Goal: Task Accomplishment & Management: Use online tool/utility

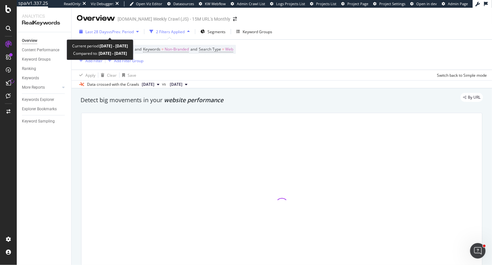
click at [101, 31] on span "Last 28 Days" at bounding box center [96, 31] width 23 height 5
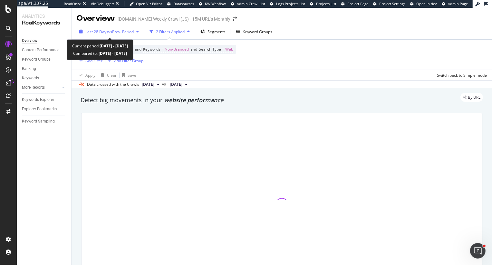
click at [97, 32] on span "Last 28 Days" at bounding box center [96, 31] width 23 height 5
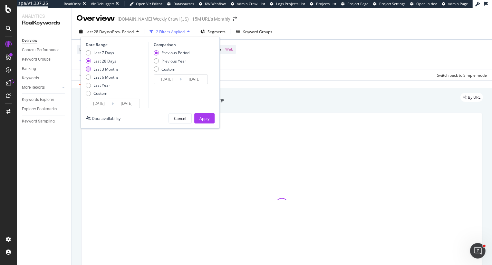
click at [99, 69] on div "Last 3 Months" at bounding box center [106, 68] width 25 height 5
type input "2025/06/10"
type input "2025/03/10"
type input "2025/06/09"
click at [203, 122] on div "Apply" at bounding box center [205, 118] width 10 height 10
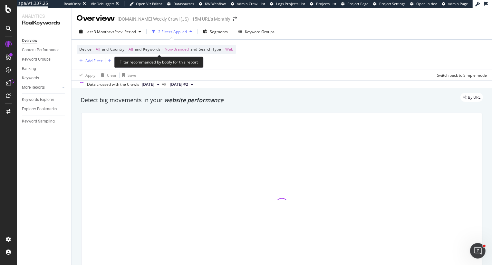
click at [180, 52] on span "Non-Branded" at bounding box center [177, 49] width 24 height 9
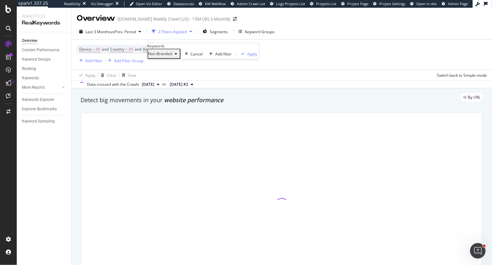
click at [169, 58] on div "Non-Branded" at bounding box center [164, 54] width 32 height 8
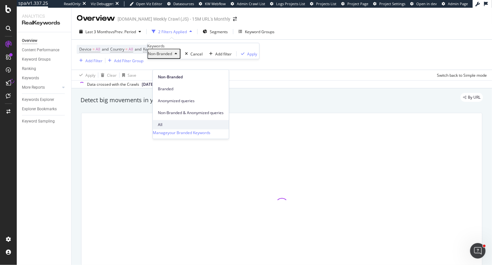
click at [165, 122] on span "All" at bounding box center [191, 125] width 66 height 6
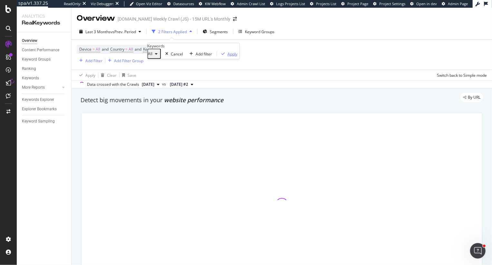
click at [228, 56] on div "Apply" at bounding box center [233, 53] width 10 height 5
click at [211, 34] on div "Segments" at bounding box center [217, 31] width 18 height 5
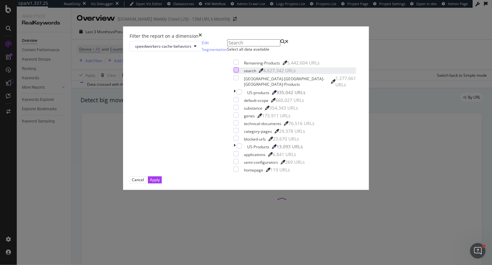
click at [234, 73] on div "modal" at bounding box center [236, 69] width 5 height 5
click at [160, 182] on div "Apply" at bounding box center [155, 179] width 10 height 5
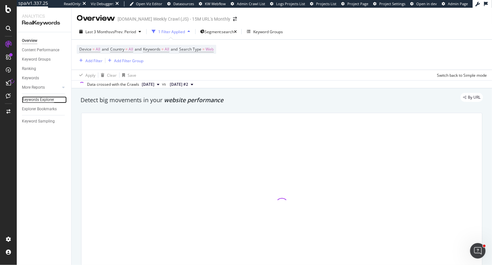
click at [46, 99] on div "Keywords Explorer" at bounding box center [38, 99] width 32 height 7
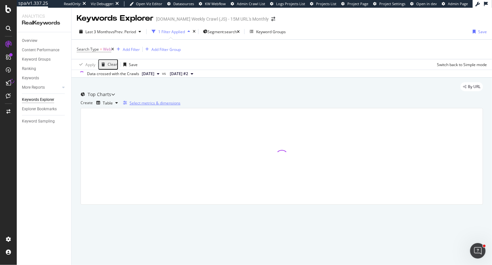
click at [181, 106] on div "Select metrics & dimensions" at bounding box center [155, 102] width 51 height 5
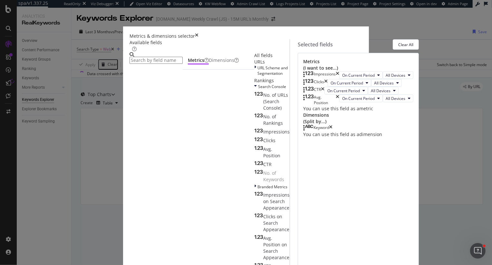
click at [172, 61] on input "modal" at bounding box center [156, 60] width 53 height 7
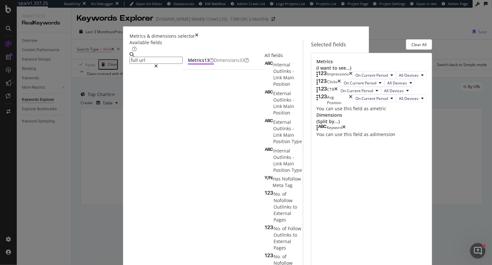
type input "full url"
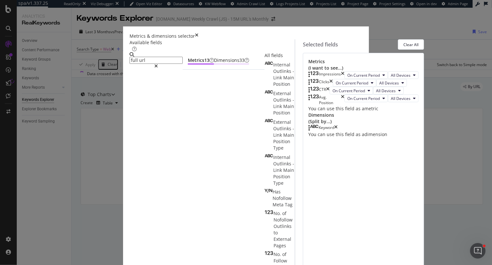
click at [214, 64] on div "Dimensions 33" at bounding box center [231, 60] width 35 height 6
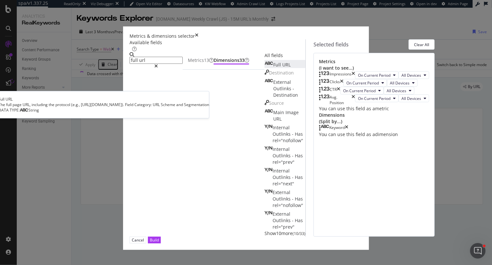
click at [282, 68] on span "URL" at bounding box center [286, 65] width 8 height 6
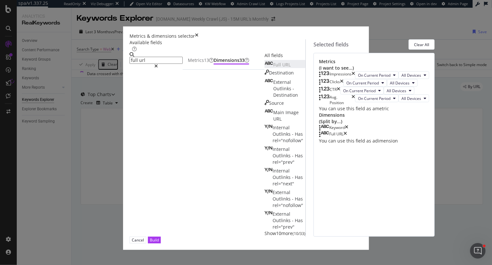
click at [349, 131] on icon "times" at bounding box center [347, 128] width 4 height 6
click at [159, 243] on div "Build" at bounding box center [154, 239] width 9 height 5
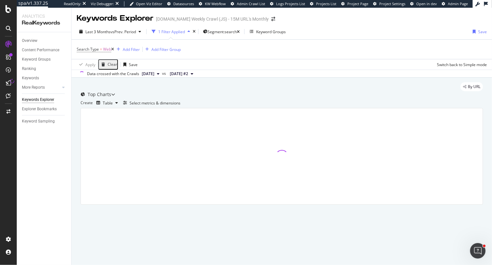
click at [114, 48] on icon at bounding box center [112, 49] width 3 height 4
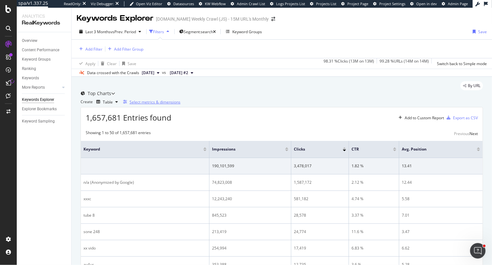
click at [181, 105] on div "Select metrics & dimensions" at bounding box center [155, 101] width 51 height 5
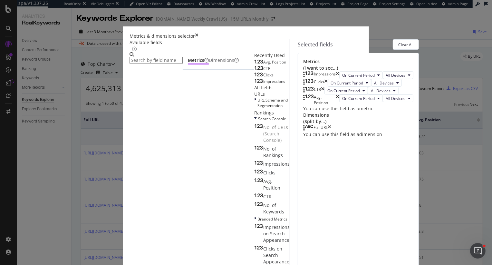
click at [199, 33] on icon "times" at bounding box center [197, 36] width 4 height 6
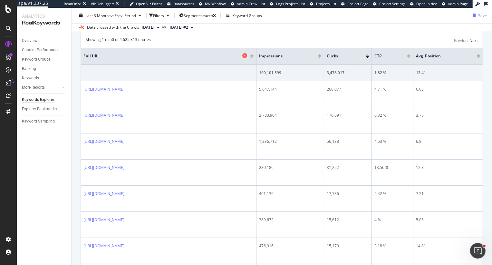
scroll to position [65, 0]
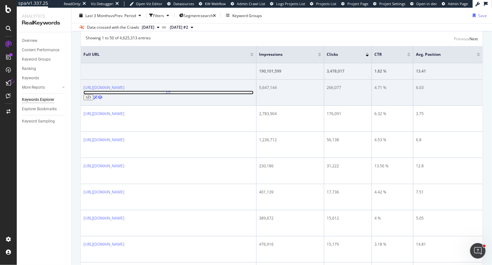
click at [171, 94] on icon at bounding box center [169, 93] width 4 height 4
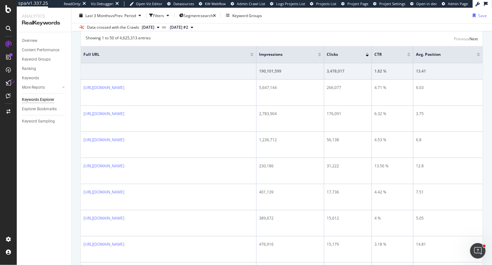
click at [321, 54] on div at bounding box center [319, 54] width 3 height 2
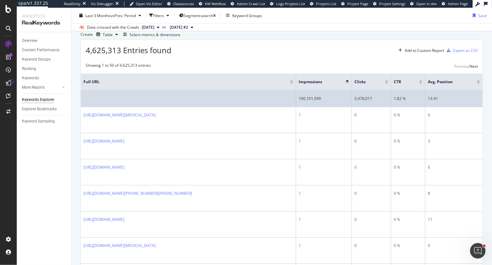
scroll to position [44, 0]
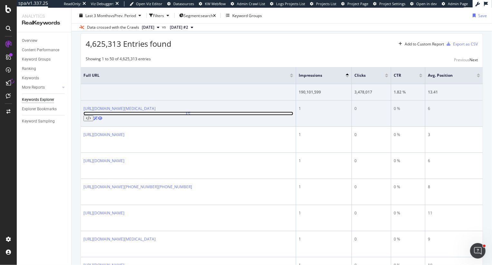
click at [191, 115] on icon at bounding box center [189, 114] width 4 height 4
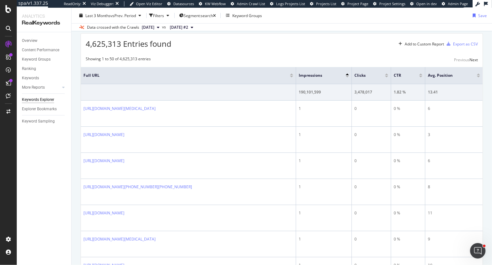
click at [181, 31] on div "Select metrics & dimensions" at bounding box center [155, 27] width 51 height 5
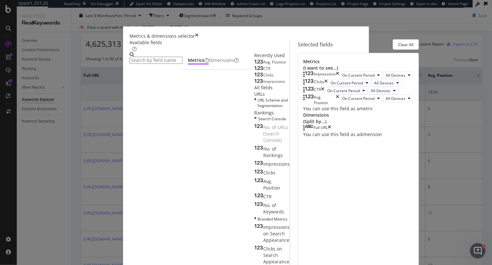
click at [167, 59] on input "modal" at bounding box center [156, 60] width 53 height 7
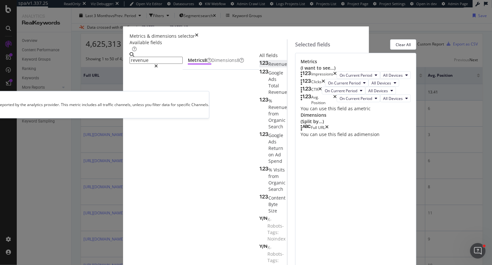
type input "revenue"
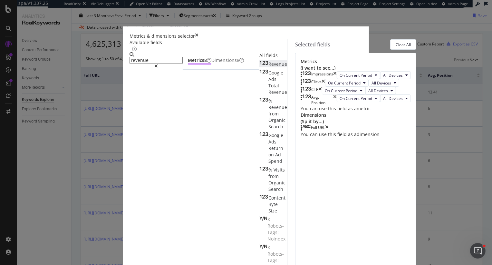
click at [269, 67] on span "Revenue" at bounding box center [278, 64] width 19 height 6
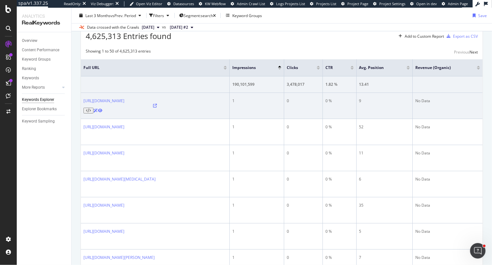
scroll to position [35, 0]
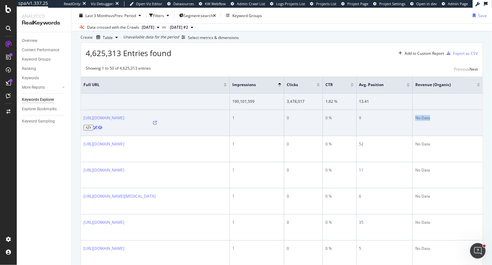
drag, startPoint x: 442, startPoint y: 143, endPoint x: 408, endPoint y: 143, distance: 33.9
click at [408, 136] on tr "https://www.sigmaaldrich.com/US/en/search/477313-09-0?focus=products&page=1&per…" at bounding box center [282, 123] width 402 height 26
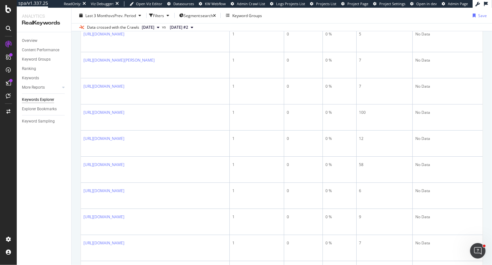
scroll to position [295, 0]
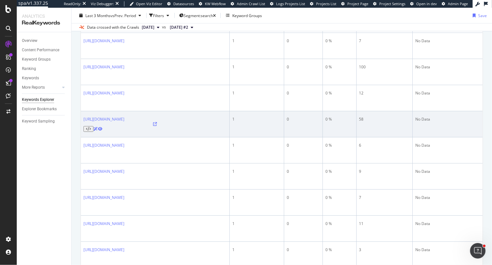
drag, startPoint x: 275, startPoint y: 164, endPoint x: 263, endPoint y: 164, distance: 11.6
click at [264, 137] on td "1" at bounding box center [257, 124] width 55 height 26
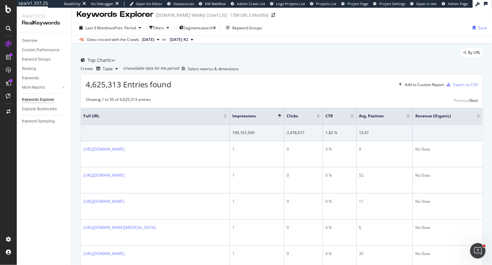
scroll to position [3, 0]
click at [281, 119] on div at bounding box center [279, 118] width 3 height 2
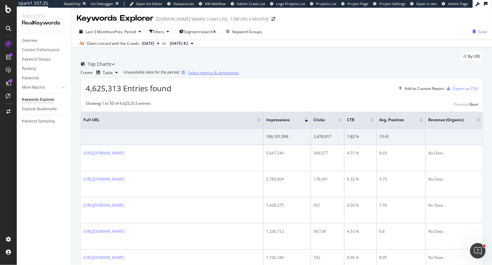
click at [239, 75] on div "Select metrics & dimensions" at bounding box center [213, 72] width 51 height 5
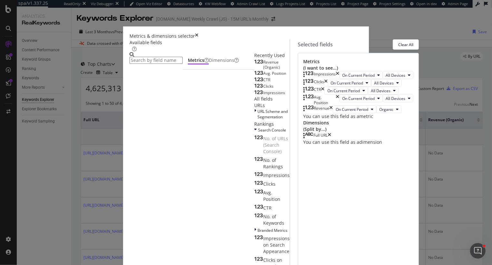
click at [333, 113] on icon "times" at bounding box center [332, 109] width 4 height 8
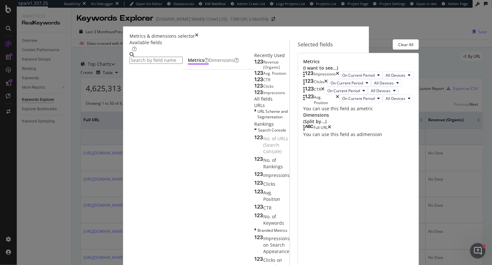
click at [161, 59] on input "modal" at bounding box center [156, 60] width 53 height 7
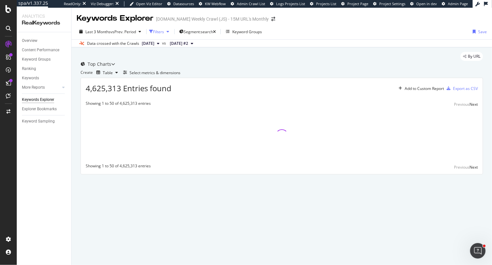
click at [164, 28] on div "Filters" at bounding box center [160, 32] width 23 height 10
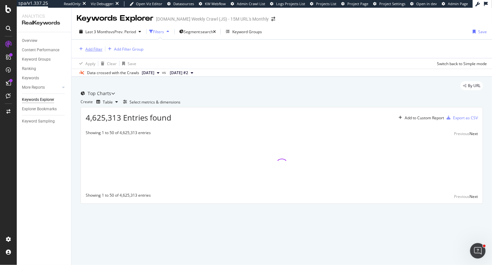
click at [90, 49] on div "Add Filter" at bounding box center [93, 48] width 17 height 5
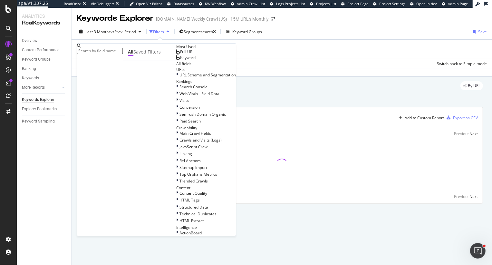
click at [108, 48] on input "text" at bounding box center [100, 51] width 46 height 6
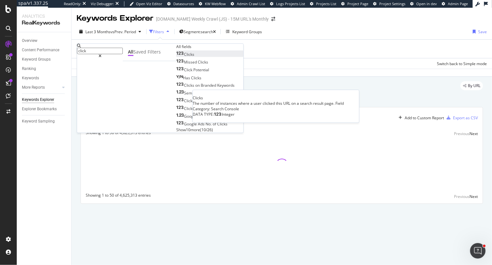
type input "click"
click at [176, 57] on div "Clicks" at bounding box center [185, 54] width 18 height 5
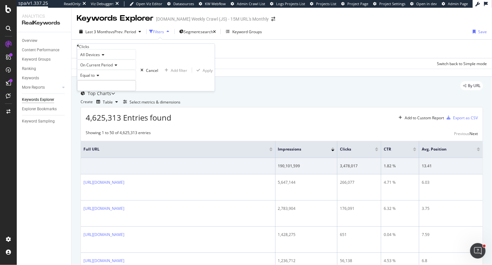
click at [87, 78] on span "Equal to" at bounding box center [87, 75] width 15 height 5
click at [98, 113] on span "Greater than" at bounding box center [90, 110] width 23 height 5
click at [97, 91] on input "number" at bounding box center [106, 85] width 59 height 11
type input "10"
click at [203, 73] on div "Apply" at bounding box center [208, 69] width 10 height 5
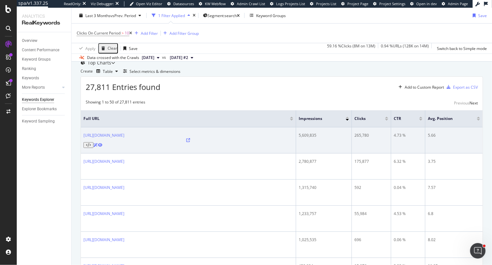
scroll to position [27, 0]
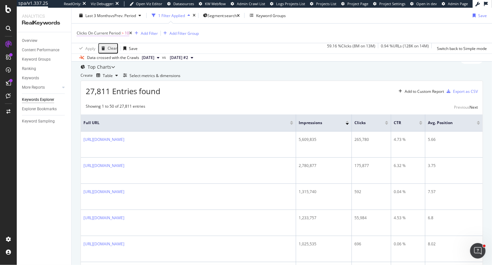
click at [122, 33] on span "Clicks On Current Period > 10" at bounding box center [103, 33] width 53 height 6
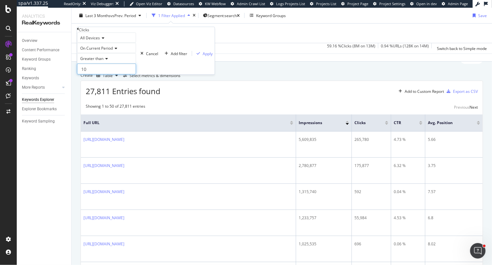
click at [103, 74] on input "10" at bounding box center [106, 69] width 59 height 11
type input "1"
type input "5"
click at [203, 56] on div "Apply" at bounding box center [208, 53] width 10 height 5
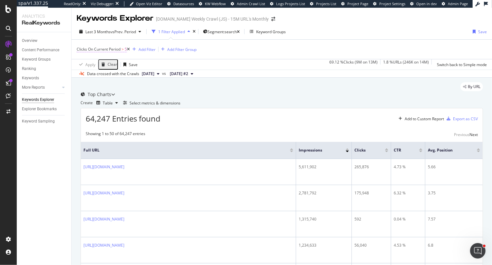
click at [123, 50] on span ">" at bounding box center [123, 48] width 2 height 5
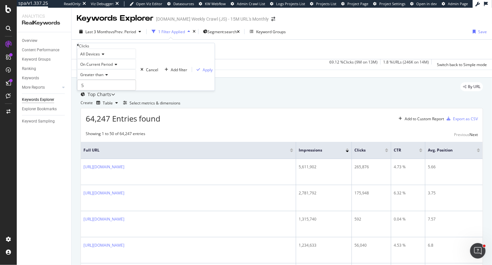
click at [89, 77] on span "Greater than" at bounding box center [91, 74] width 23 height 5
click at [98, 106] on span "Less than or equal to" at bounding box center [97, 103] width 37 height 5
drag, startPoint x: 98, startPoint y: 96, endPoint x: 88, endPoint y: 97, distance: 9.5
click at [88, 91] on input "5" at bounding box center [106, 85] width 59 height 11
click at [203, 72] on div "Apply" at bounding box center [208, 69] width 10 height 5
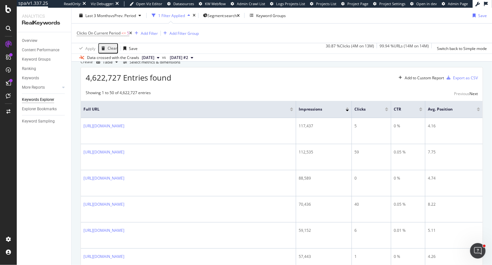
scroll to position [42, 0]
click at [123, 33] on span "<=" at bounding box center [124, 32] width 5 height 5
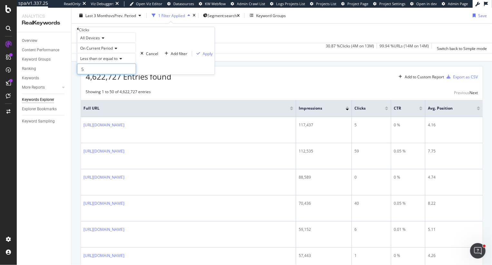
click at [95, 74] on input "5" at bounding box center [106, 69] width 59 height 11
click at [300, 82] on div "4,622,727 Entries found Add to Custom Report Export as CSV" at bounding box center [282, 74] width 402 height 16
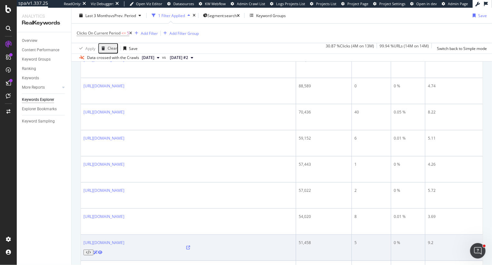
scroll to position [129, 0]
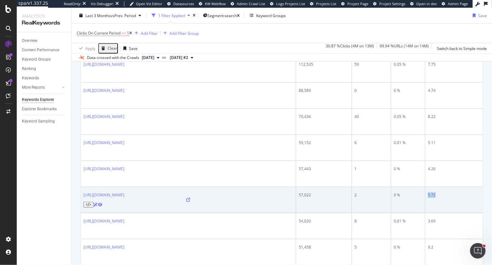
drag, startPoint x: 438, startPoint y: 206, endPoint x: 426, endPoint y: 206, distance: 12.3
click at [426, 206] on td "5.72" at bounding box center [454, 200] width 57 height 26
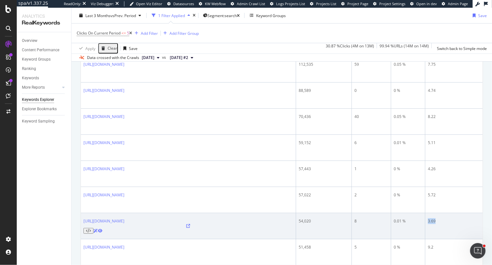
drag, startPoint x: 443, startPoint y: 230, endPoint x: 424, endPoint y: 229, distance: 19.4
click at [424, 230] on tr "https://www.sigmaaldrich.com/US/en/search/maleimide?focus=products&page=1&perpa…" at bounding box center [282, 226] width 402 height 26
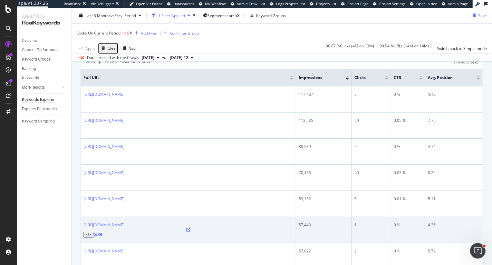
scroll to position [32, 0]
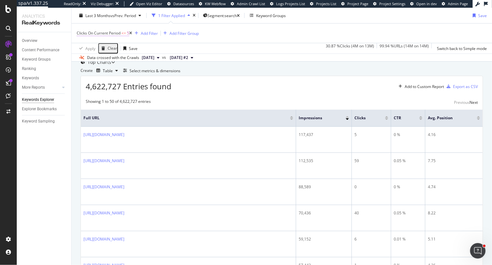
click at [101, 33] on span "Clicks On Current Period" at bounding box center [99, 32] width 44 height 5
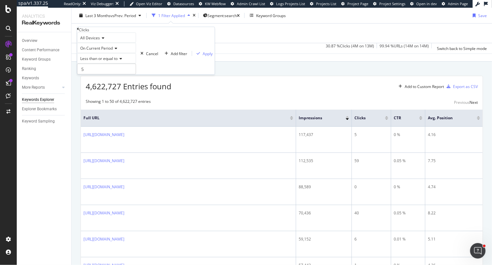
click at [102, 61] on span "Less than or equal to" at bounding box center [98, 58] width 37 height 5
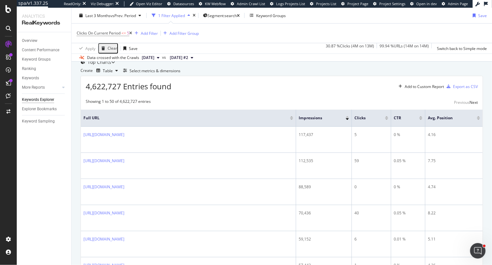
click at [125, 33] on span "<=" at bounding box center [124, 32] width 5 height 5
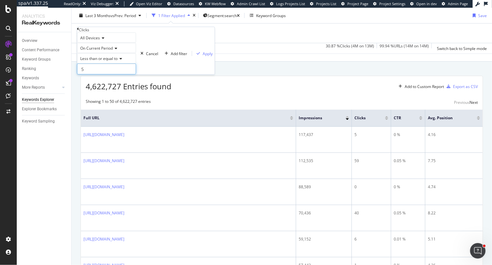
click at [111, 74] on input "5" at bounding box center [106, 69] width 59 height 11
type input "3"
click at [203, 56] on div "Apply" at bounding box center [208, 53] width 10 height 5
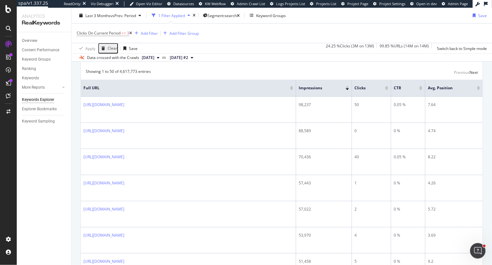
scroll to position [73, 0]
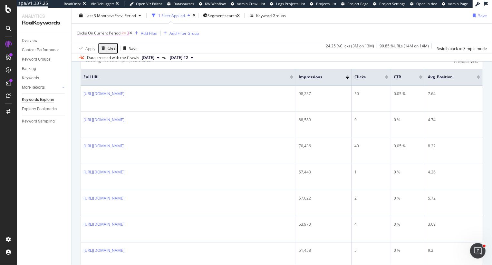
click at [118, 33] on span "Clicks On Current Period" at bounding box center [99, 32] width 44 height 5
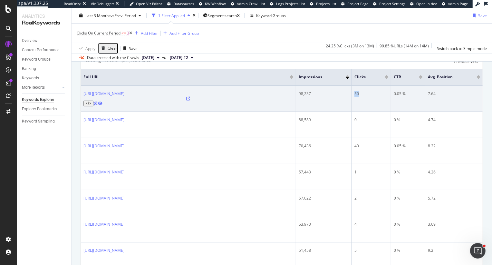
drag, startPoint x: 362, startPoint y: 120, endPoint x: 355, endPoint y: 120, distance: 7.7
click at [355, 97] on div "50" at bounding box center [372, 94] width 34 height 6
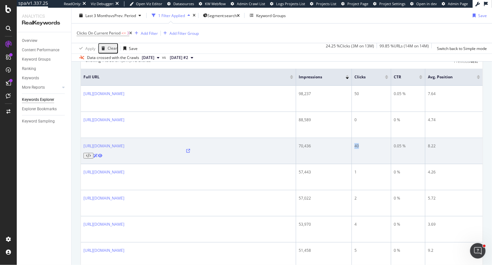
drag, startPoint x: 363, startPoint y: 169, endPoint x: 347, endPoint y: 169, distance: 16.4
click at [347, 164] on tr "https://www.sigmaaldrich.com/DE/en/search/simpcity.syt?focus=products&page=1&pe…" at bounding box center [282, 151] width 402 height 26
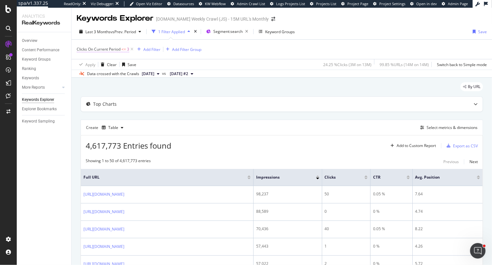
click at [99, 51] on span "Clicks On Current Period" at bounding box center [99, 48] width 44 height 5
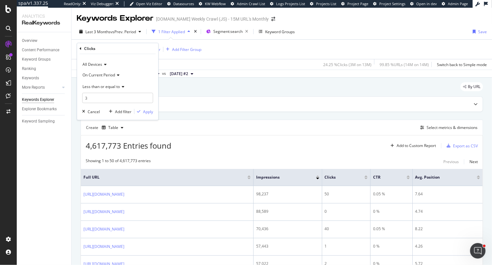
click at [89, 63] on span "All Devices" at bounding box center [93, 64] width 20 height 5
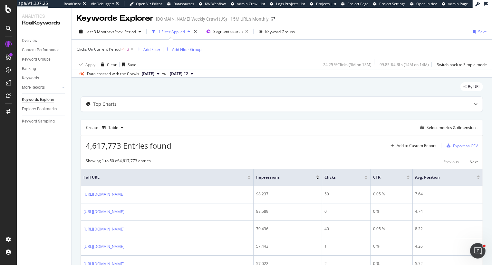
click at [183, 85] on div "By URL" at bounding box center [282, 89] width 403 height 14
click at [153, 49] on div "Add Filter" at bounding box center [151, 49] width 17 height 5
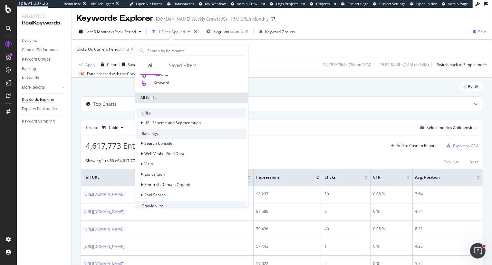
scroll to position [49, 0]
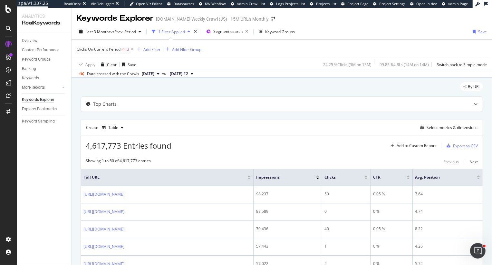
click at [115, 92] on div "By URL" at bounding box center [282, 89] width 403 height 14
click at [154, 51] on div "Add Filter" at bounding box center [151, 49] width 17 height 5
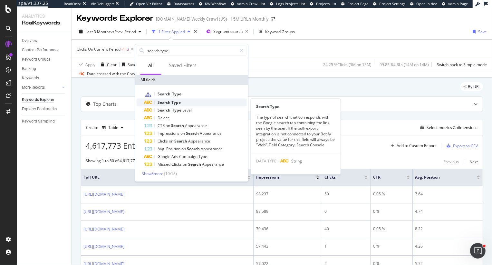
type input "search type"
click at [174, 103] on span "Type" at bounding box center [176, 102] width 9 height 5
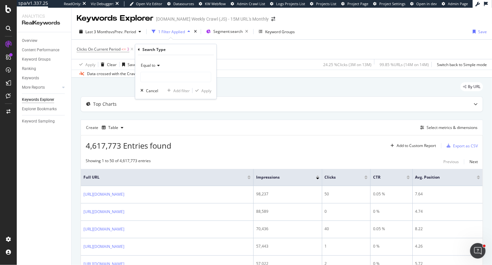
click at [154, 84] on div "Equal to Cancel Add filter Apply" at bounding box center [175, 77] width 81 height 44
click at [154, 78] on input "text" at bounding box center [176, 77] width 70 height 10
type input "web"
click at [202, 49] on div "Search Type" at bounding box center [176, 49] width 76 height 11
click at [199, 92] on div "button" at bounding box center [197, 91] width 9 height 4
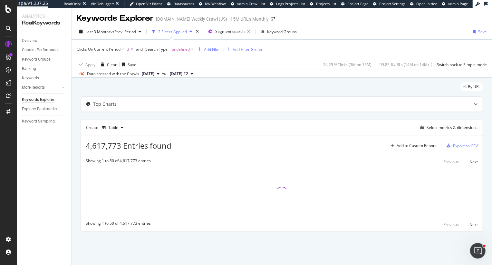
click at [173, 52] on span "undefined" at bounding box center [181, 49] width 18 height 9
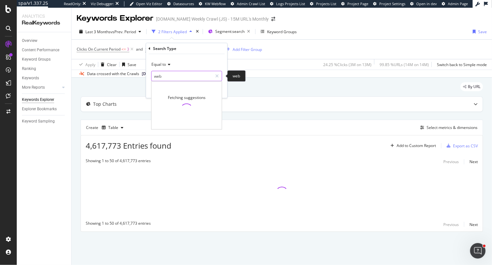
click at [167, 76] on input "web" at bounding box center [182, 76] width 61 height 10
click at [175, 75] on input "text" at bounding box center [187, 76] width 70 height 10
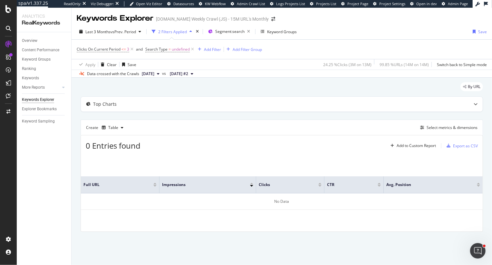
click at [273, 84] on div "By URL" at bounding box center [282, 89] width 403 height 14
click at [31, 39] on div "Overview" at bounding box center [29, 40] width 15 height 7
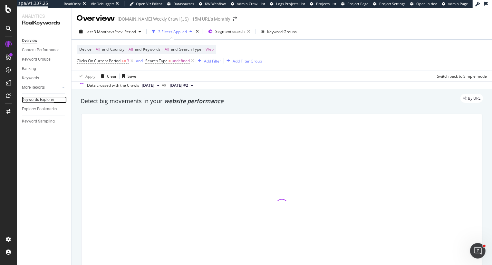
click at [42, 100] on div "Keywords Explorer" at bounding box center [38, 99] width 32 height 7
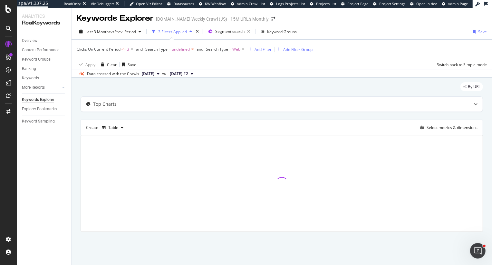
click at [192, 49] on icon at bounding box center [192, 49] width 5 height 6
click at [454, 127] on div "Select metrics & dimensions" at bounding box center [452, 127] width 51 height 5
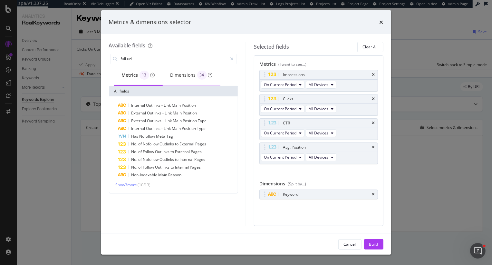
type input "full url"
click at [181, 75] on div "Dimensions 34" at bounding box center [192, 75] width 42 height 9
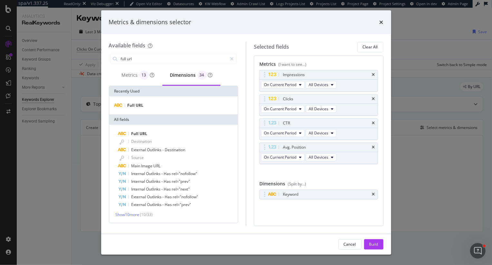
click at [146, 109] on div "Full URL" at bounding box center [173, 105] width 129 height 18
click at [150, 103] on div "Full URL" at bounding box center [174, 106] width 126 height 8
click at [373, 194] on icon "times" at bounding box center [373, 194] width 3 height 4
click at [376, 244] on div "Build" at bounding box center [373, 243] width 9 height 5
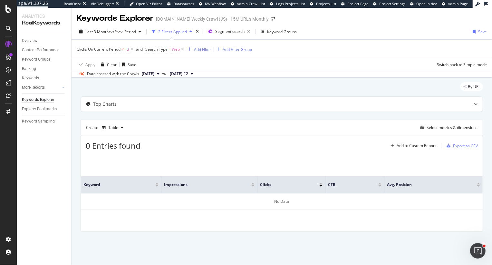
click at [112, 46] on span "Clicks On Current Period <= 3" at bounding box center [106, 49] width 58 height 9
click at [112, 47] on span "Clicks On Current Period" at bounding box center [99, 48] width 44 height 5
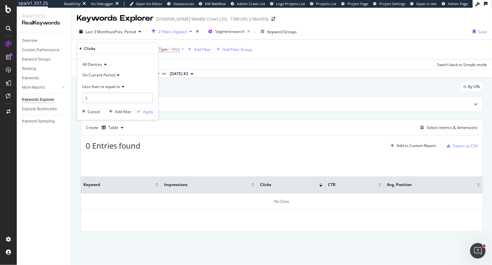
click at [218, 88] on div "By URL" at bounding box center [282, 89] width 403 height 14
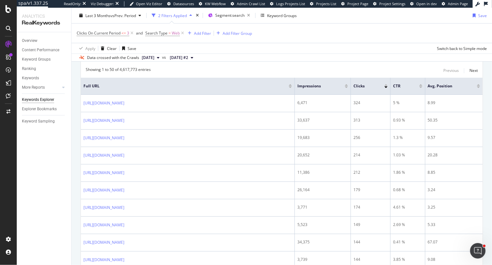
scroll to position [94, 0]
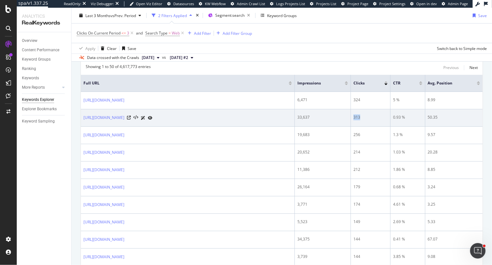
drag, startPoint x: 367, startPoint y: 123, endPoint x: 348, endPoint y: 123, distance: 18.4
click at [348, 123] on tr "https://www.sigmaaldrich.com/IN/en/search/human-testis-price-in-india?focus=pro…" at bounding box center [282, 117] width 402 height 17
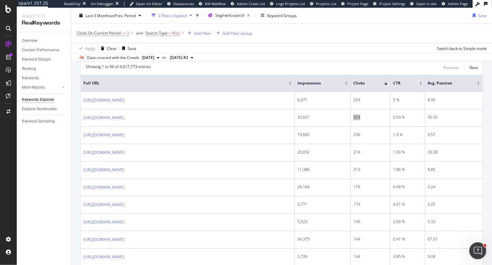
click at [483, 245] on div "Open Intercom Messenger" at bounding box center [477, 249] width 21 height 21
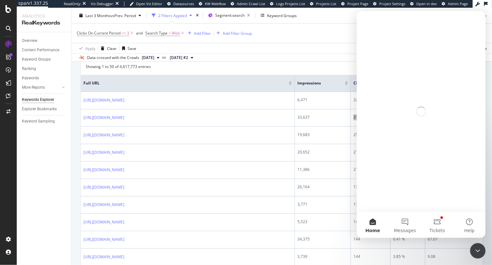
scroll to position [0, 0]
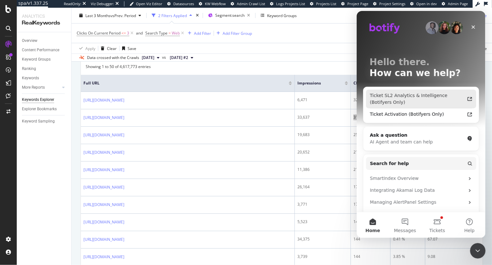
click at [418, 98] on div "Ticket SL2 Analytics & Intelligence (Botifyers Only)" at bounding box center [417, 99] width 95 height 14
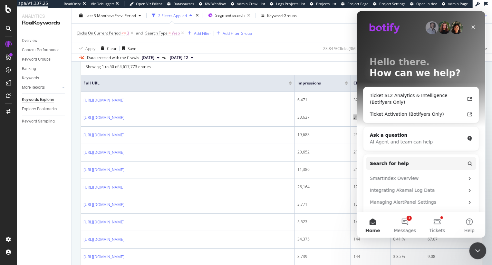
click at [481, 254] on div "Close Intercom Messenger" at bounding box center [476, 249] width 15 height 15
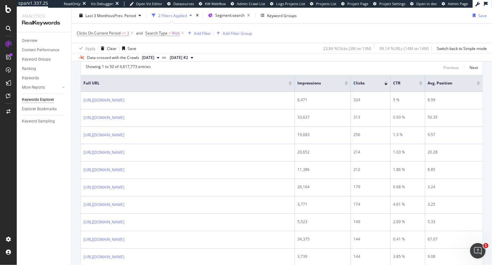
click at [388, 82] on div at bounding box center [386, 82] width 3 height 2
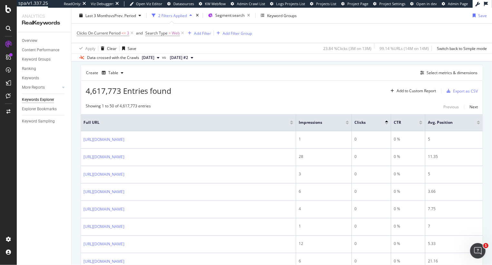
scroll to position [50, 0]
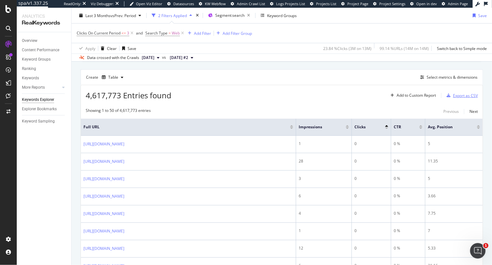
click at [452, 98] on div "Export as CSV" at bounding box center [461, 96] width 34 height 10
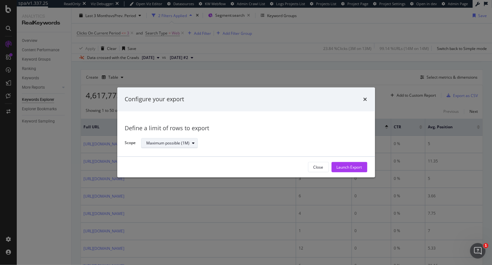
click at [171, 143] on div "Maximum possible (1M)" at bounding box center [168, 143] width 43 height 4
click at [349, 170] on div "Launch Export" at bounding box center [349, 166] width 25 height 5
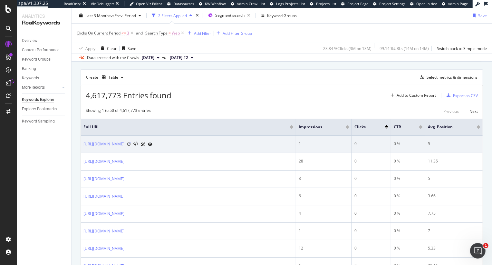
click at [131, 146] on icon at bounding box center [129, 144] width 4 height 4
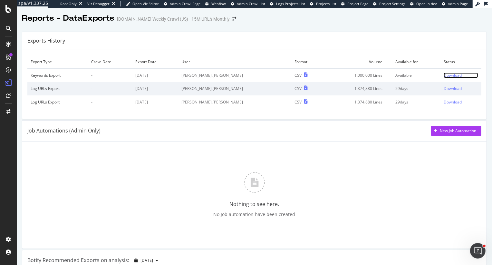
click at [447, 76] on div "Download" at bounding box center [453, 75] width 18 height 5
click at [446, 91] on div "Download" at bounding box center [453, 88] width 18 height 5
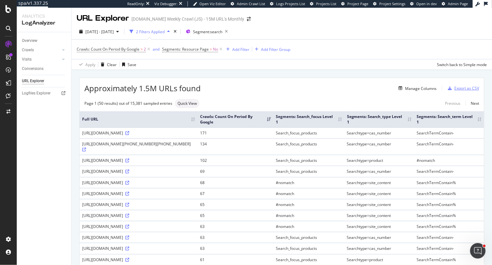
click at [466, 87] on div "Export as CSV" at bounding box center [467, 87] width 25 height 5
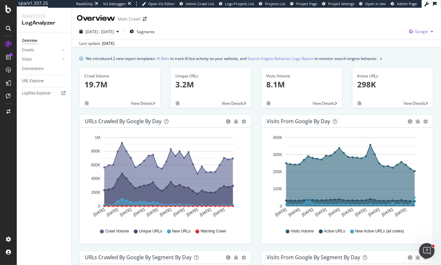
click at [417, 35] on div "Google" at bounding box center [421, 32] width 29 height 10
click at [379, 38] on span "OpenAI" at bounding box center [390, 38] width 24 height 6
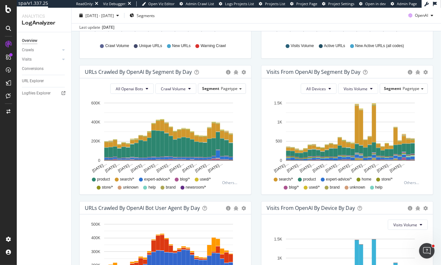
scroll to position [184, 0]
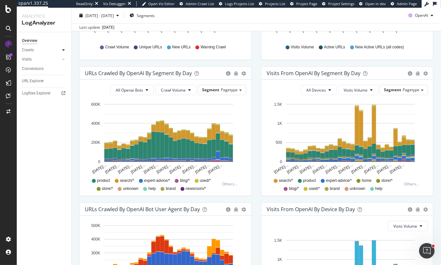
click at [64, 50] on icon at bounding box center [63, 50] width 3 height 4
click at [37, 83] on div "HTTP Codes" at bounding box center [36, 85] width 22 height 7
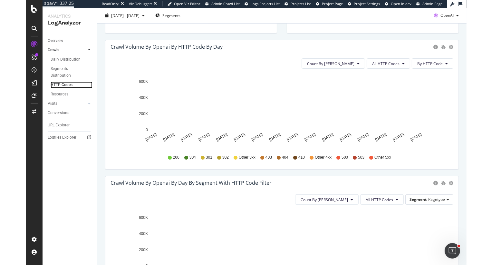
scroll to position [203, 0]
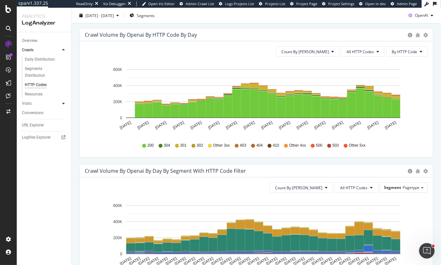
click at [63, 102] on icon at bounding box center [63, 104] width 3 height 4
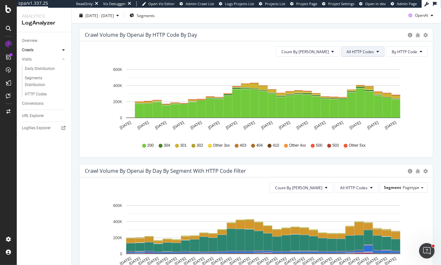
click at [354, 53] on span "All HTTP Codes" at bounding box center [360, 51] width 27 height 5
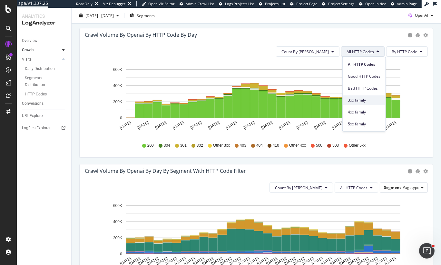
click at [369, 98] on span "3xx family" at bounding box center [364, 100] width 33 height 6
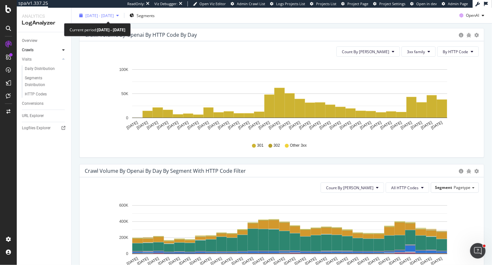
click at [92, 16] on span "[DATE] - [DATE]" at bounding box center [99, 15] width 28 height 5
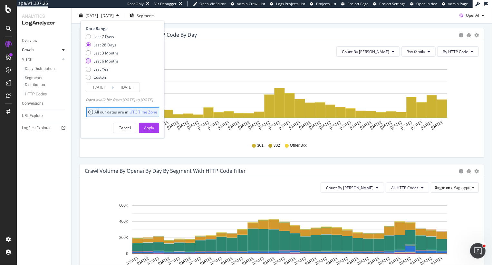
click at [101, 61] on div "Last 6 Months" at bounding box center [106, 60] width 25 height 5
type input "[DATE]"
click at [154, 124] on div "Apply" at bounding box center [149, 128] width 10 height 10
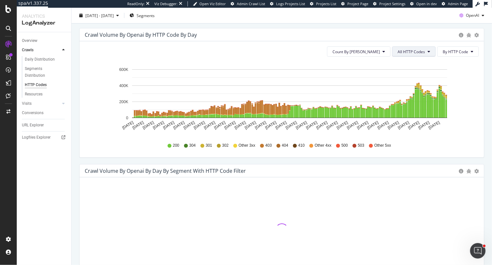
click at [408, 47] on button "All HTTP Codes" at bounding box center [414, 51] width 44 height 10
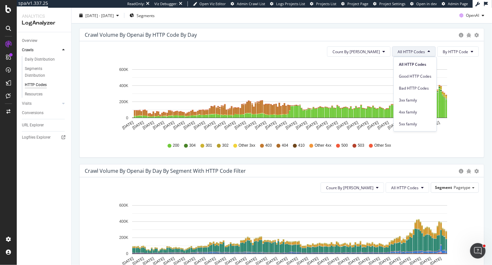
click at [253, 69] on rect "A chart." at bounding box center [289, 69] width 315 height 0
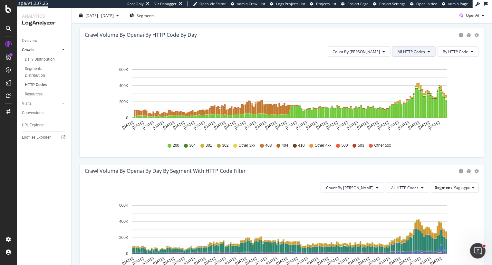
click at [413, 53] on span "All HTTP Codes" at bounding box center [411, 51] width 27 height 5
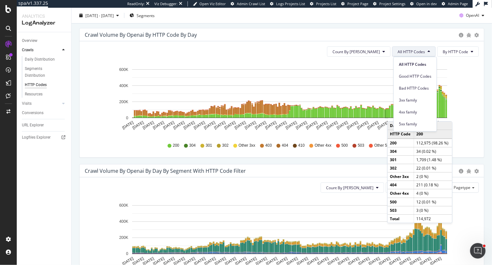
click at [412, 105] on div "4xx family" at bounding box center [415, 111] width 43 height 12
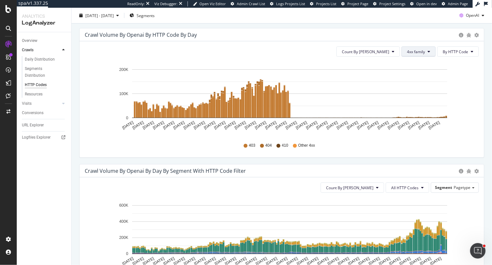
click at [415, 54] on span "4xx family" at bounding box center [416, 51] width 18 height 5
click at [416, 98] on span "3xx family" at bounding box center [424, 100] width 33 height 6
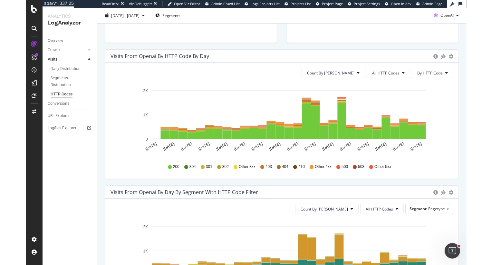
scroll to position [181, 0]
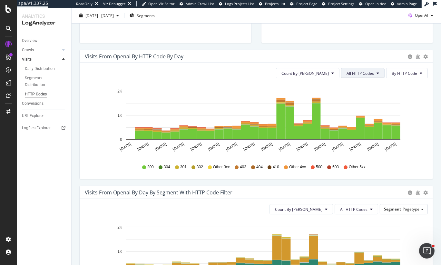
click at [364, 71] on span "All HTTP Codes" at bounding box center [360, 73] width 27 height 5
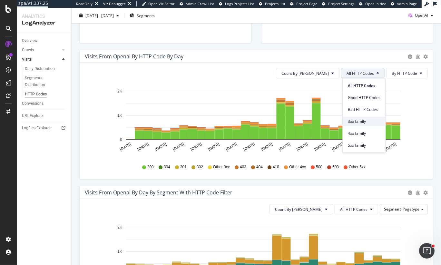
click at [361, 120] on span "3xx family" at bounding box center [364, 122] width 33 height 6
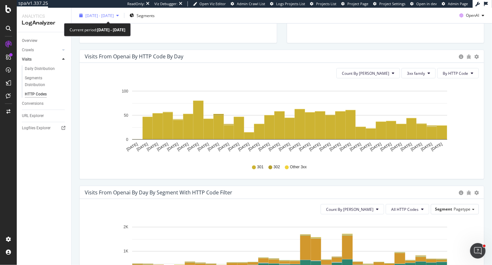
click at [103, 15] on span "[DATE] - [DATE]" at bounding box center [99, 15] width 28 height 5
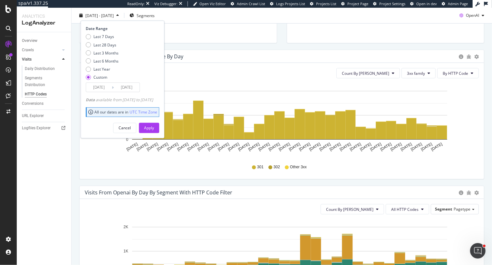
click at [99, 85] on input "[DATE]" at bounding box center [99, 87] width 26 height 9
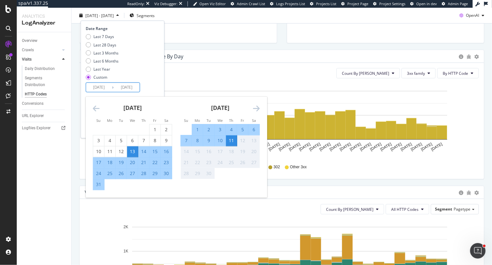
click at [95, 110] on icon "Move backward to switch to the previous month." at bounding box center [96, 108] width 7 height 8
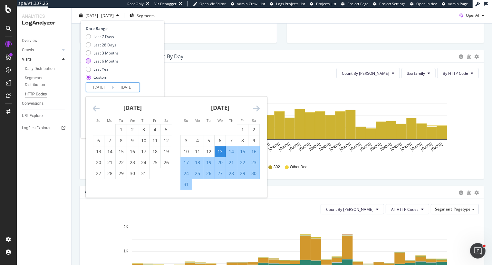
click at [112, 58] on div "Last 6 Months" at bounding box center [106, 60] width 25 height 5
type input "[DATE]"
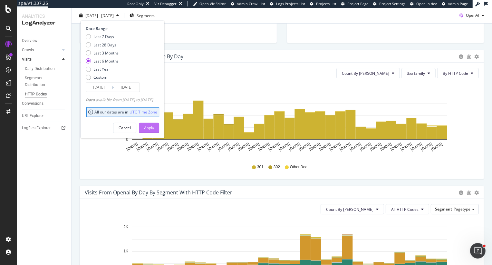
click at [154, 126] on div "Apply" at bounding box center [149, 127] width 10 height 5
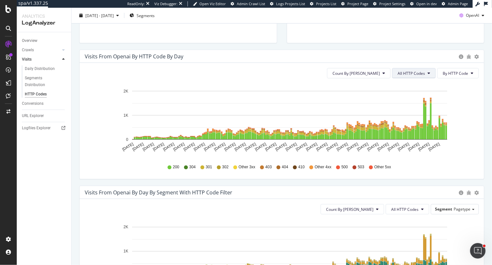
click at [417, 74] on span "All HTTP Codes" at bounding box center [411, 73] width 27 height 5
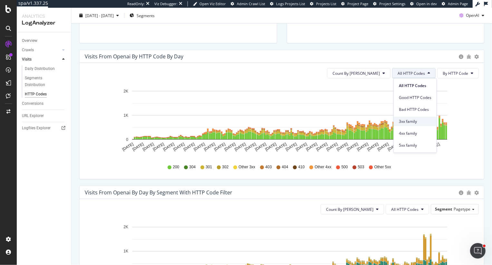
click at [406, 121] on span "3xx family" at bounding box center [415, 122] width 33 height 6
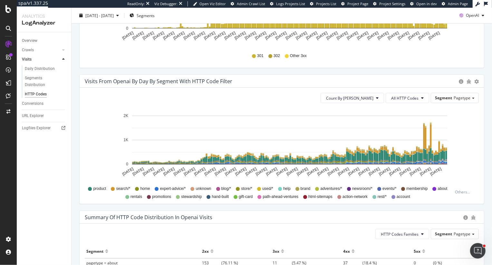
scroll to position [295, 0]
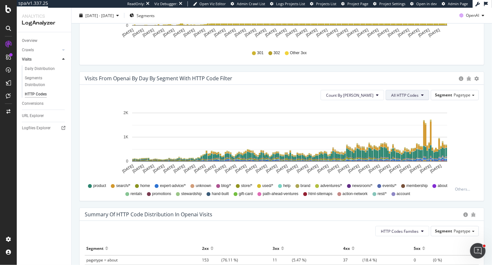
click at [406, 92] on button "All HTTP Codes" at bounding box center [408, 95] width 44 height 10
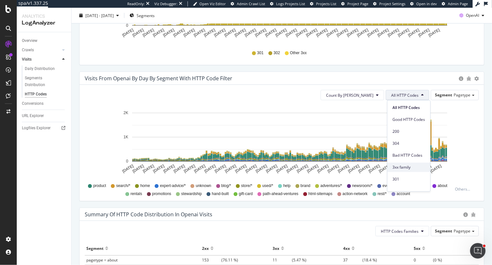
click at [404, 172] on div "3xx family" at bounding box center [409, 167] width 43 height 9
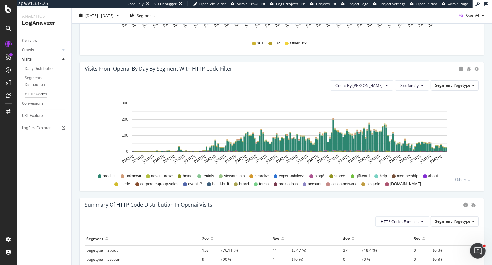
scroll to position [308, 0]
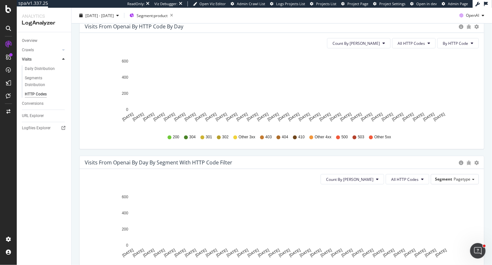
scroll to position [212, 0]
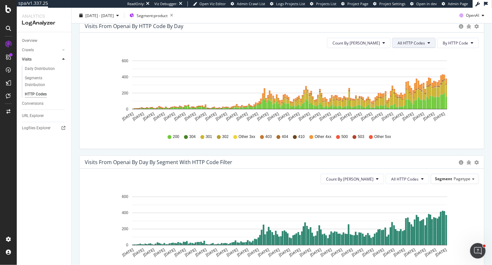
click at [409, 44] on span "All HTTP Codes" at bounding box center [411, 42] width 27 height 5
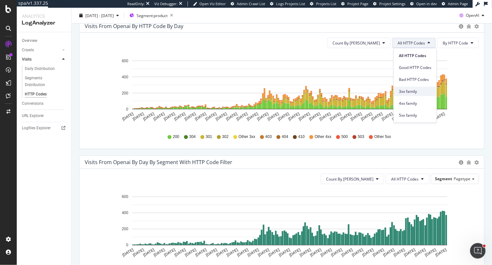
click at [410, 90] on span "3xx family" at bounding box center [415, 91] width 33 height 6
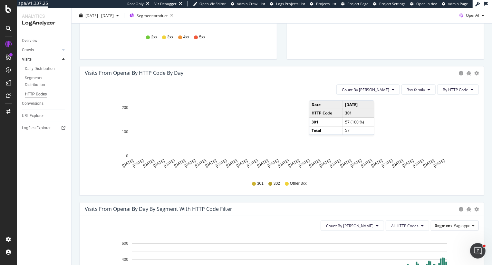
scroll to position [161, 0]
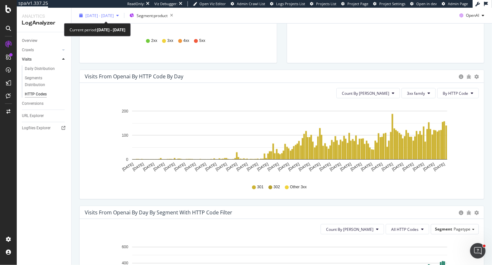
click at [109, 17] on span "[DATE] - [DATE]" at bounding box center [99, 15] width 28 height 5
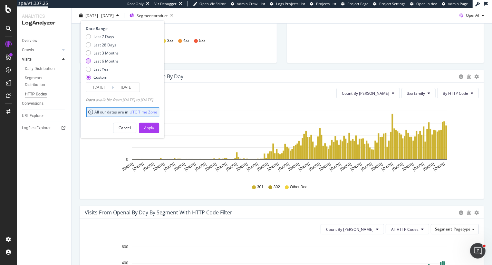
click at [107, 59] on div "Last 6 Months" at bounding box center [106, 60] width 25 height 5
type input "[DATE]"
click at [154, 131] on div "Apply" at bounding box center [149, 128] width 10 height 10
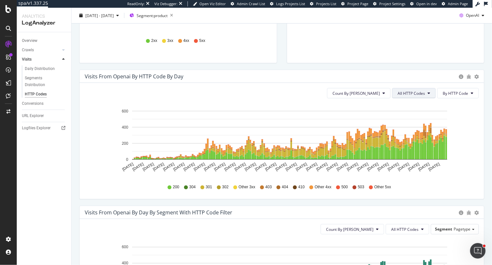
click at [408, 96] on button "All HTTP Codes" at bounding box center [414, 93] width 44 height 10
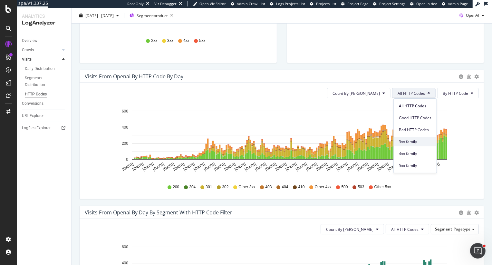
click at [410, 144] on span "3xx family" at bounding box center [415, 142] width 33 height 6
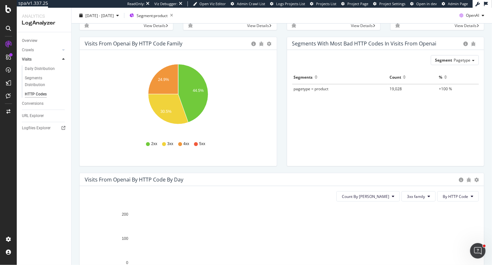
scroll to position [24, 0]
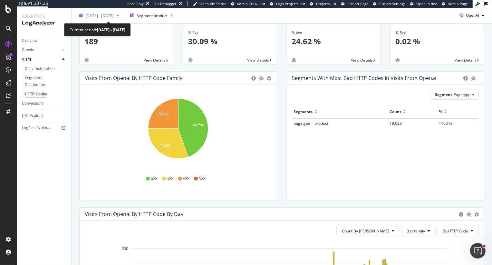
click at [122, 11] on div "[DATE] - [DATE]" at bounding box center [99, 16] width 45 height 10
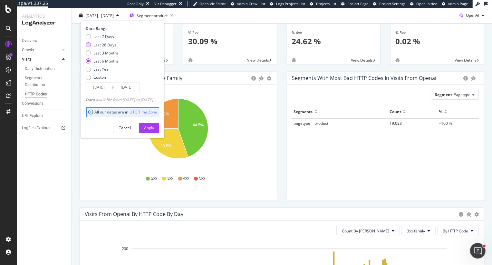
click at [104, 43] on div "Last 28 Days" at bounding box center [105, 44] width 23 height 5
type input "[DATE]"
click at [154, 129] on div "Apply" at bounding box center [149, 127] width 10 height 5
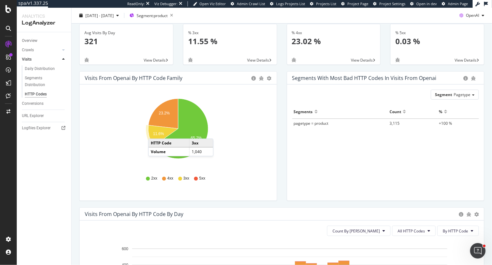
click at [155, 132] on text "11.6%" at bounding box center [158, 134] width 11 height 5
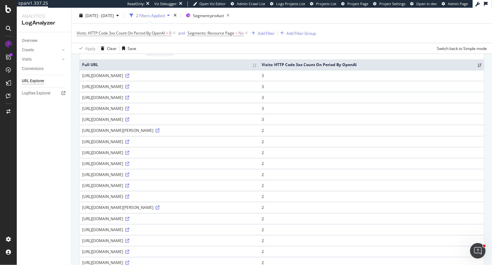
scroll to position [53, 0]
click at [129, 75] on icon at bounding box center [127, 75] width 4 height 4
click at [142, 74] on div "[URL][DOMAIN_NAME]" at bounding box center [169, 74] width 174 height 5
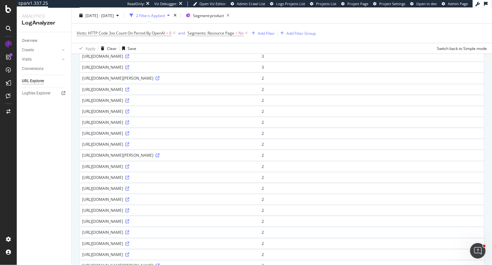
scroll to position [106, 0]
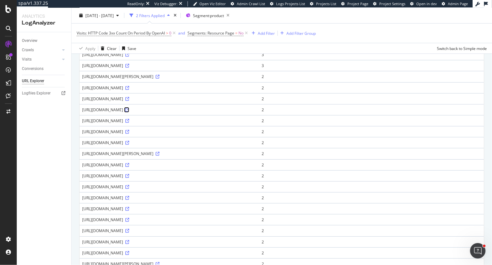
click at [129, 108] on icon at bounding box center [127, 110] width 4 height 4
click at [109, 48] on div "Clear" at bounding box center [112, 47] width 10 height 5
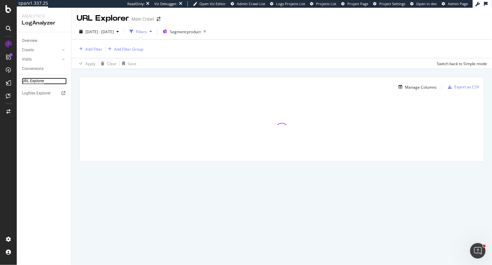
click at [36, 81] on div "URL Explorer" at bounding box center [33, 81] width 22 height 7
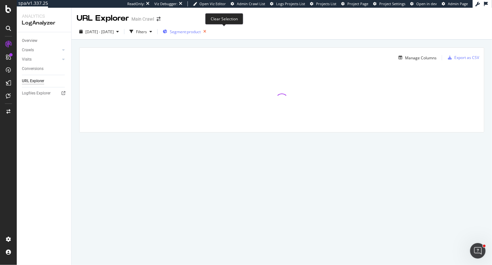
click at [209, 31] on icon "button" at bounding box center [205, 31] width 8 height 9
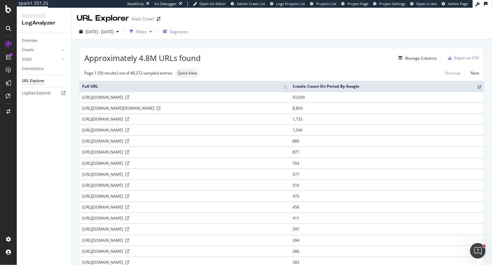
click at [147, 31] on div "Filters" at bounding box center [141, 31] width 11 height 5
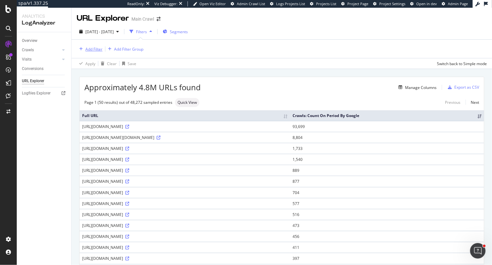
click at [94, 48] on div "Add Filter" at bounding box center [93, 48] width 17 height 5
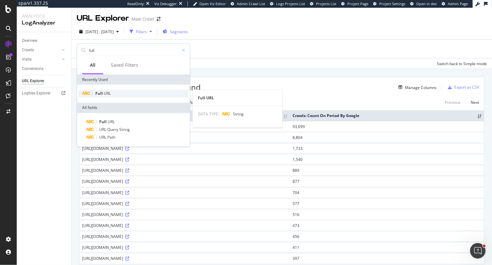
type input "full"
click at [143, 95] on div "Full URL" at bounding box center [133, 94] width 110 height 8
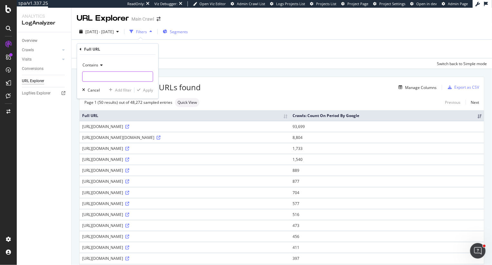
click at [123, 78] on input "text" at bounding box center [118, 77] width 70 height 10
type input "?s"
click at [147, 88] on div "Apply" at bounding box center [148, 89] width 10 height 5
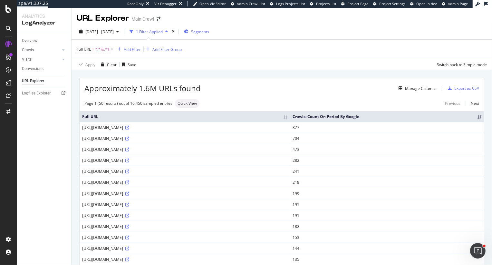
click at [112, 49] on icon at bounding box center [112, 49] width 5 height 6
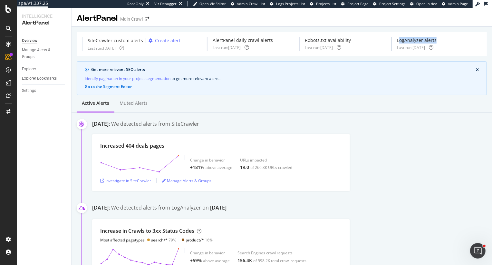
drag, startPoint x: 400, startPoint y: 38, endPoint x: 446, endPoint y: 38, distance: 45.1
click at [437, 38] on div "LogAnalyzer alerts" at bounding box center [417, 40] width 40 height 6
click at [403, 92] on div "Get more relevant SEO alerts Identify pagination in your project segmentation t…" at bounding box center [282, 78] width 410 height 34
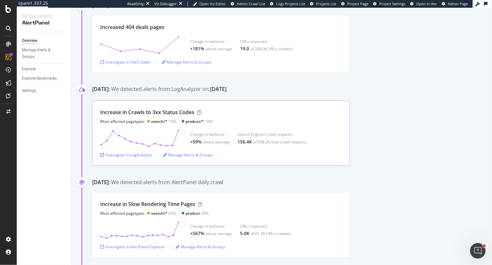
scroll to position [131, 0]
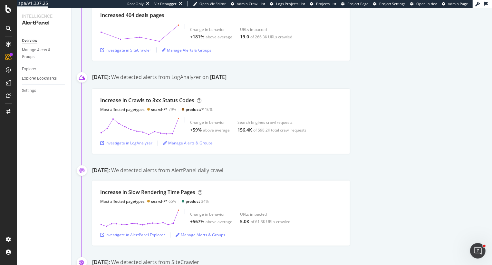
drag, startPoint x: 267, startPoint y: 74, endPoint x: 206, endPoint y: 72, distance: 60.3
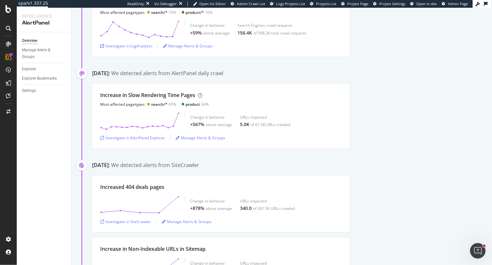
scroll to position [217, 0]
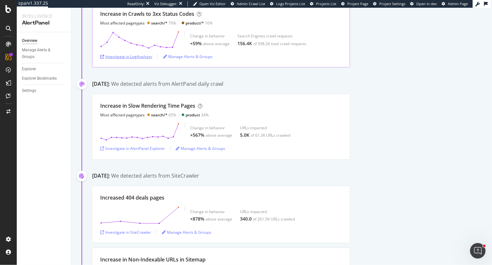
click at [136, 56] on div "Investigate in LogAnalyzer" at bounding box center [126, 56] width 52 height 5
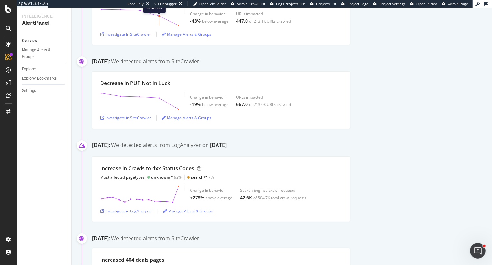
scroll to position [6814, 0]
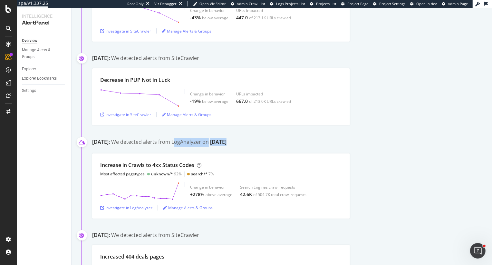
drag, startPoint x: 196, startPoint y: 136, endPoint x: 243, endPoint y: 137, distance: 47.7
click at [227, 138] on div "We detected alerts from LogAnalyzer on [DATE]" at bounding box center [168, 142] width 115 height 9
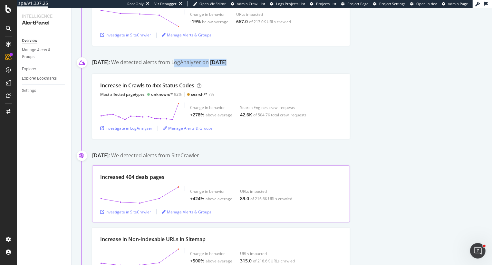
scroll to position [6879, 0]
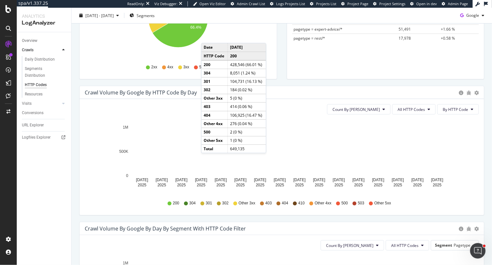
scroll to position [142, 0]
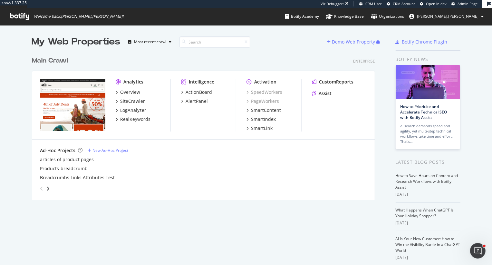
scroll to position [265, 492]
click at [153, 57] on div "Main Crawl Enterprise" at bounding box center [203, 60] width 343 height 9
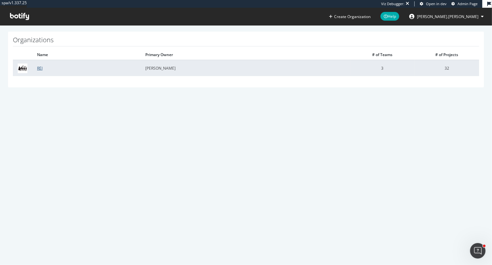
click at [39, 69] on link "REI" at bounding box center [39, 67] width 5 height 5
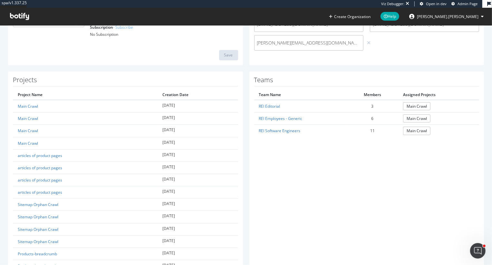
scroll to position [115, 0]
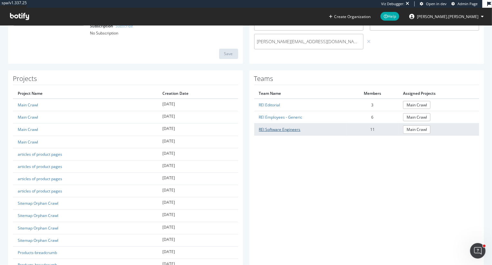
click at [275, 127] on link "REI Software Engineers" at bounding box center [280, 129] width 42 height 5
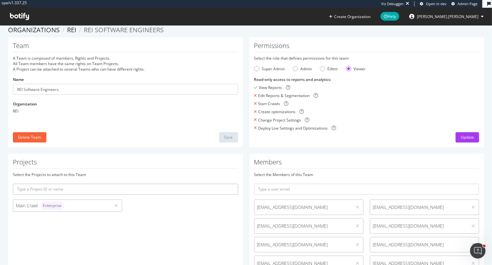
scroll to position [4, 0]
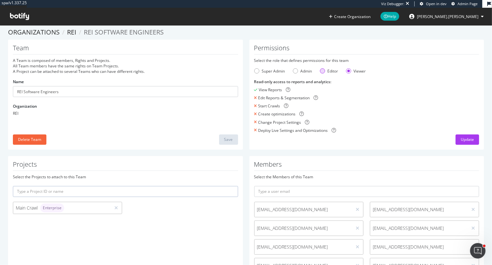
click at [324, 71] on div "Editor" at bounding box center [322, 70] width 5 height 5
click at [294, 70] on div "Admin" at bounding box center [295, 70] width 5 height 5
click at [257, 71] on div "Super Admin" at bounding box center [256, 70] width 5 height 5
click at [295, 69] on div "Admin" at bounding box center [295, 70] width 5 height 5
click at [323, 71] on div "Editor" at bounding box center [322, 70] width 5 height 5
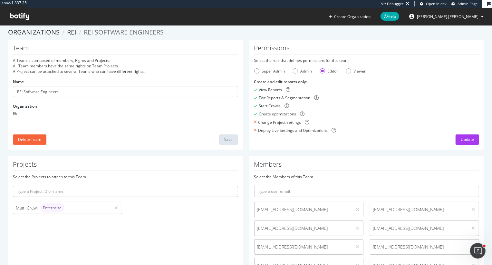
click at [346, 69] on div "Super Admin Admin Editor Viewer" at bounding box center [366, 70] width 225 height 5
click at [348, 69] on div "Viewer" at bounding box center [348, 70] width 5 height 5
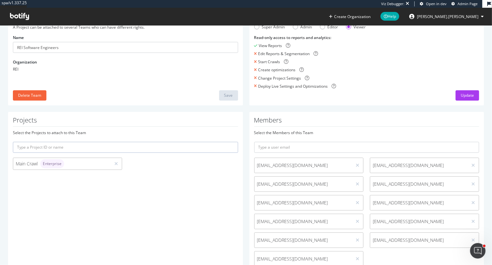
scroll to position [84, 0]
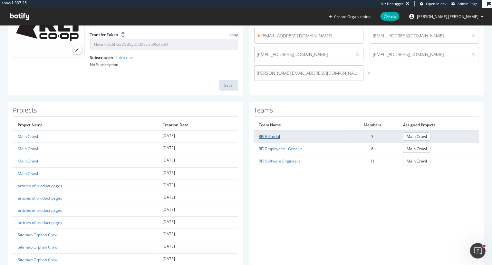
click at [267, 136] on link "REI Editorial" at bounding box center [269, 136] width 21 height 5
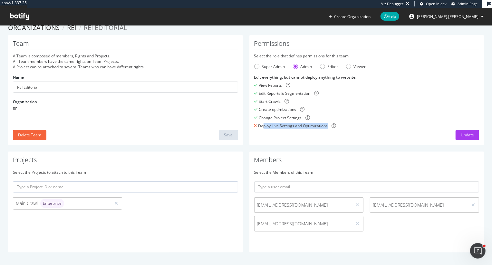
drag, startPoint x: 263, startPoint y: 125, endPoint x: 323, endPoint y: 129, distance: 60.1
click at [323, 129] on div "Permissions Select the role that defines permissions for this team Super Admin …" at bounding box center [367, 90] width 235 height 110
click at [200, 52] on div "Team A Team is composed of members, Rights and Projects. All Team members have …" at bounding box center [125, 90] width 235 height 110
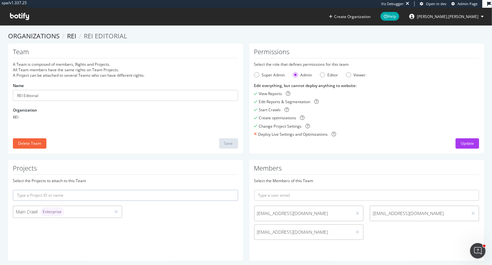
scroll to position [1, 0]
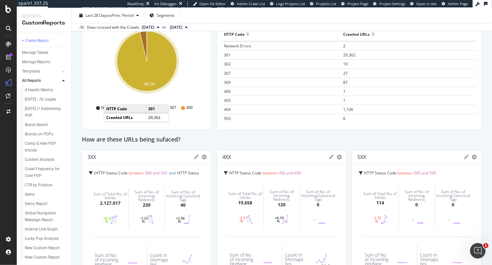
scroll to position [192, 0]
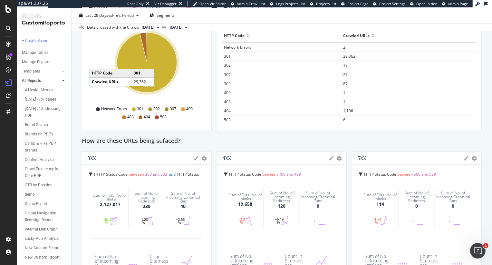
click at [161, 62] on icon "A chart." at bounding box center [147, 63] width 60 height 60
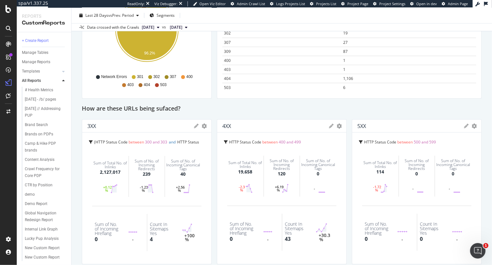
scroll to position [227, 0]
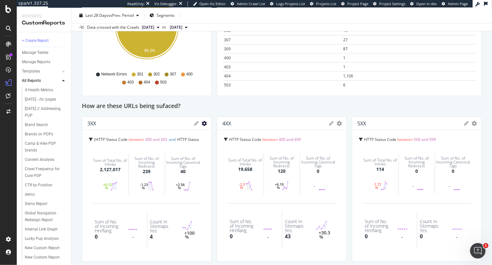
click at [203, 123] on icon "gear" at bounding box center [204, 123] width 5 height 5
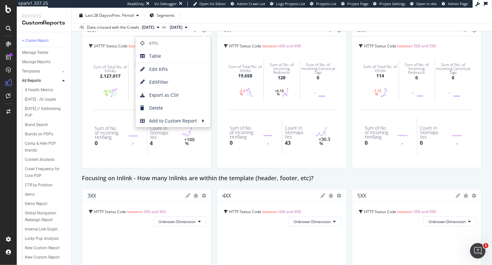
scroll to position [310, 0]
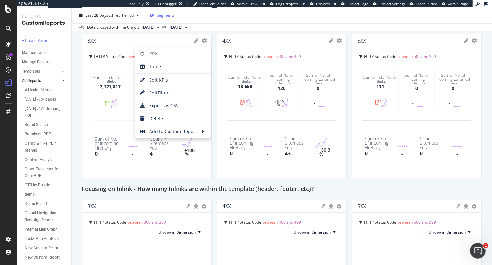
click at [164, 18] on div "Segments" at bounding box center [162, 16] width 25 height 10
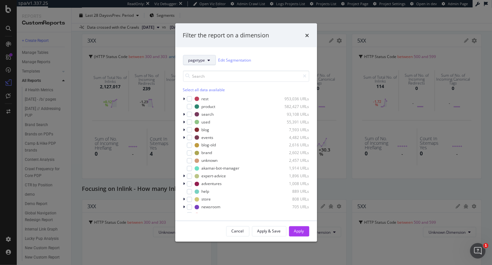
click at [194, 60] on span "pagetype" at bounding box center [197, 59] width 17 height 5
click at [184, 129] on icon "modal" at bounding box center [184, 130] width 2 height 4
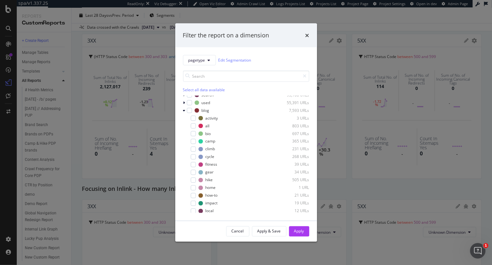
scroll to position [13, 0]
click at [194, 64] on button "pagetype" at bounding box center [199, 60] width 33 height 10
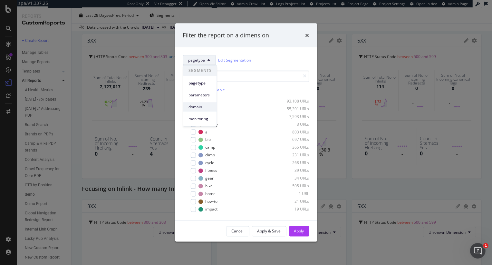
click at [199, 107] on span "domain" at bounding box center [200, 107] width 23 height 6
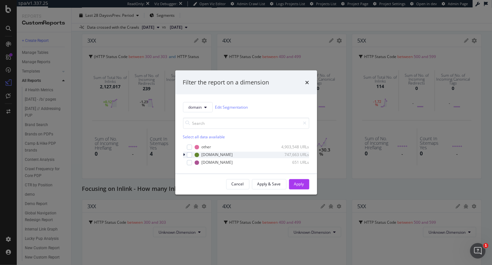
click at [185, 154] on div "modal" at bounding box center [185, 155] width 4 height 6
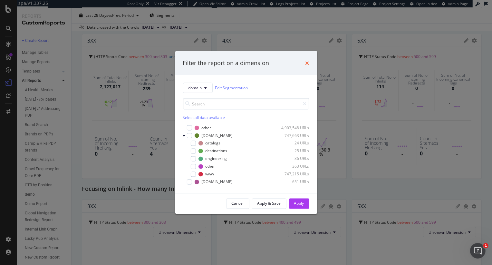
click at [308, 61] on icon "times" at bounding box center [308, 62] width 4 height 5
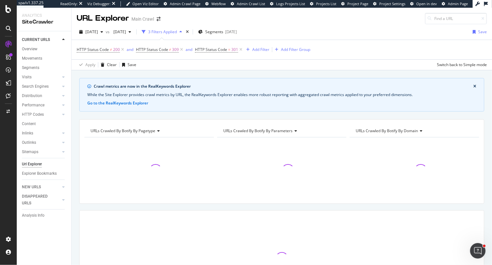
click at [127, 135] on div "URLs Crawled By Botify By pagetype" at bounding box center [148, 131] width 119 height 10
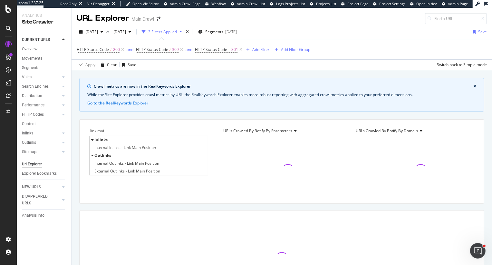
type input "link main"
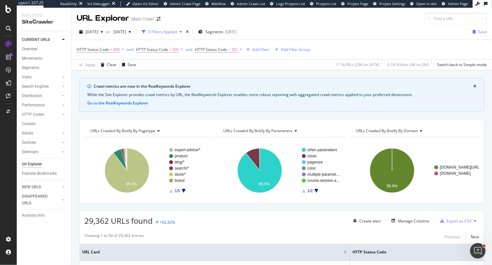
click at [127, 132] on span "URLs Crawled By Botify By pagetype" at bounding box center [123, 130] width 65 height 5
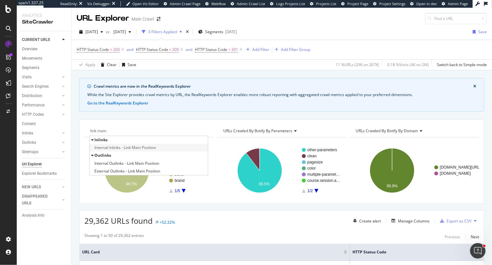
type input "link main"
click at [114, 148] on span "Internal Inlinks - Link Main Position" at bounding box center [125, 147] width 62 height 6
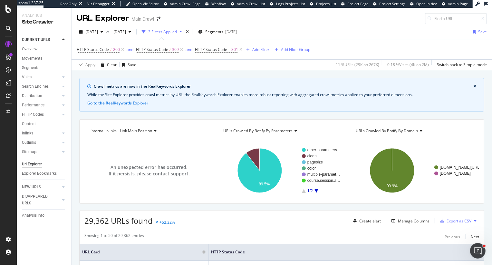
click at [251, 128] on span "URLs Crawled By Botify By parameters" at bounding box center [257, 130] width 69 height 5
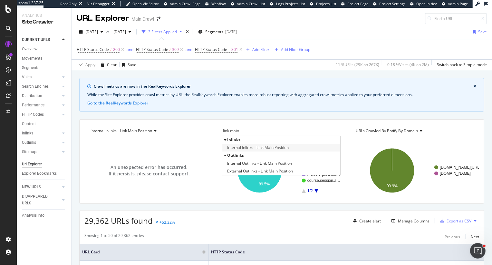
type input "link main"
click at [276, 150] on span "Internal Inlinks - Link Main Position" at bounding box center [258, 147] width 62 height 6
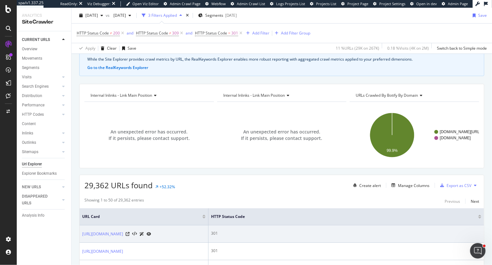
scroll to position [35, 0]
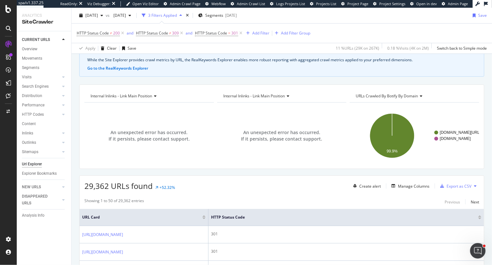
click at [106, 97] on span "Internal Inlinks - Link Main Position" at bounding box center [122, 95] width 62 height 5
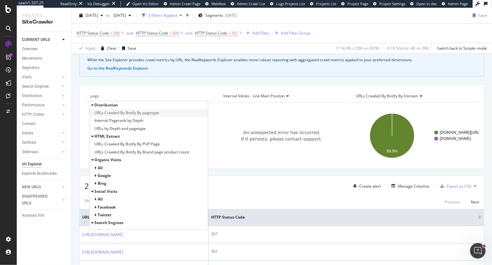
type input "page"
click at [126, 115] on span "URLs Crawled By Botify By pagetype" at bounding box center [126, 113] width 65 height 6
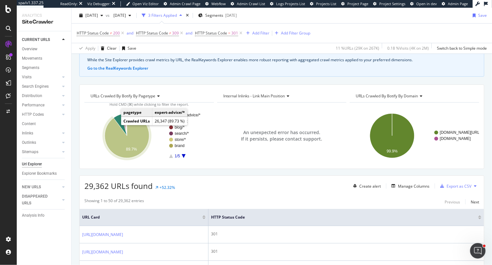
click at [129, 145] on icon "A chart." at bounding box center [127, 135] width 44 height 44
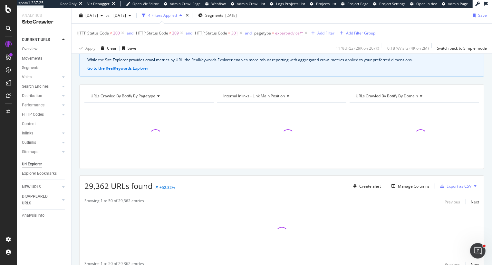
click at [281, 33] on span "expert-advice/*" at bounding box center [289, 33] width 28 height 9
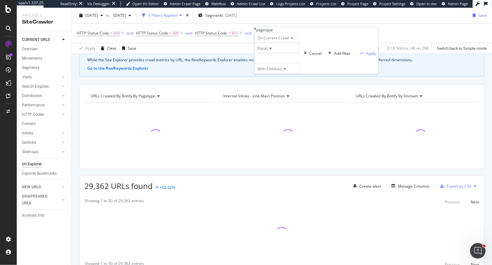
click at [266, 51] on span "Equal" at bounding box center [263, 47] width 10 height 5
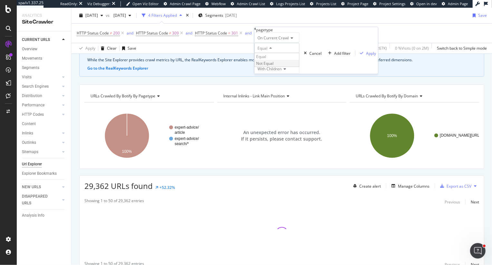
click at [270, 66] on span "Not Equal" at bounding box center [264, 63] width 17 height 5
click at [282, 61] on span "expert-advice" at bounding box center [270, 58] width 25 height 5
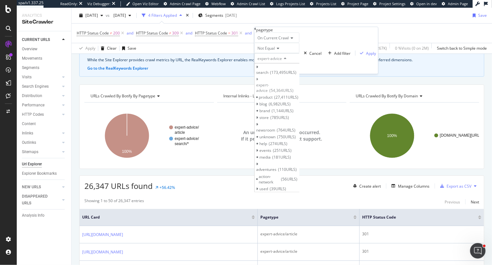
click at [322, 40] on div "On Current Crawl Not Equal expert-advice search 173,495 URLS Select expert-advi…" at bounding box center [316, 53] width 124 height 41
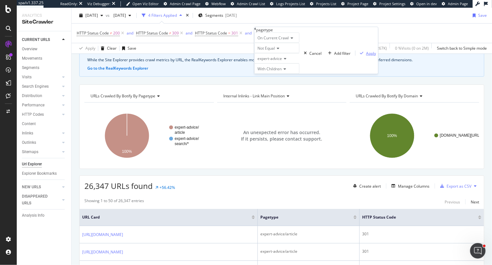
click at [366, 56] on div "Apply" at bounding box center [371, 52] width 10 height 5
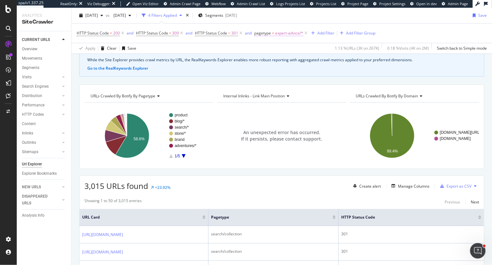
click at [282, 34] on span "expert-advice/*" at bounding box center [289, 33] width 28 height 9
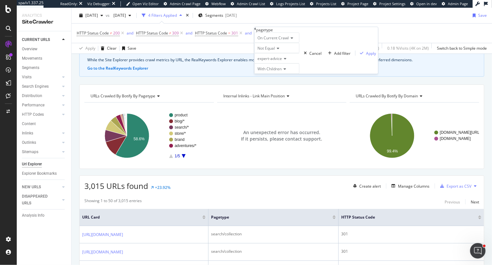
click at [282, 61] on span "expert-advice" at bounding box center [270, 58] width 25 height 5
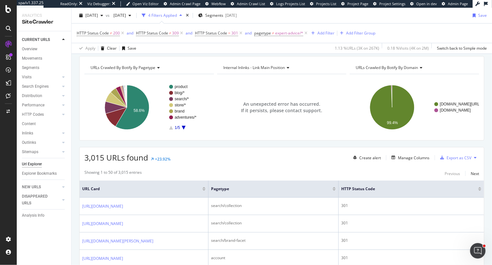
scroll to position [71, 0]
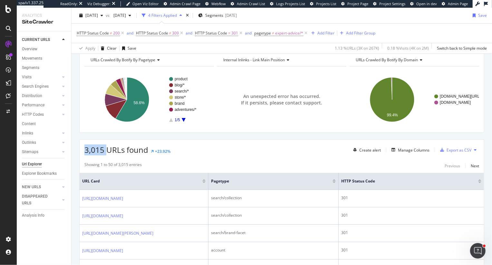
drag, startPoint x: 108, startPoint y: 153, endPoint x: 77, endPoint y: 153, distance: 31.0
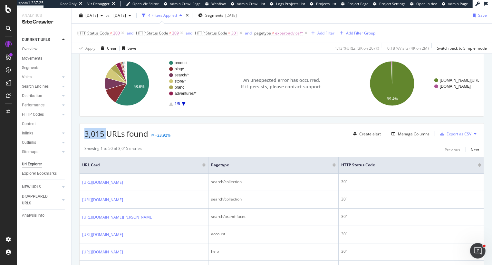
scroll to position [87, 0]
click at [411, 134] on div "Manage Columns" at bounding box center [414, 133] width 32 height 5
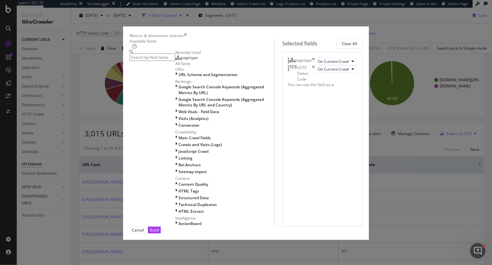
click at [175, 60] on input "modal" at bounding box center [153, 57] width 46 height 7
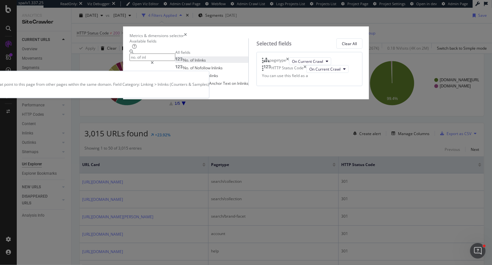
type input "no. of inl"
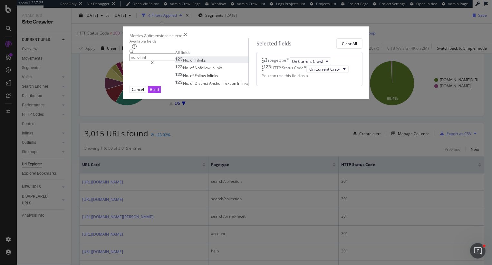
click at [175, 63] on div "No. of Inlinks" at bounding box center [190, 59] width 31 height 5
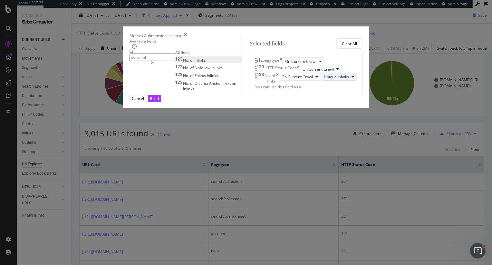
click at [324, 80] on span "Unique Inlinks" at bounding box center [336, 76] width 25 height 5
click at [283, 95] on div "pagetype On Current Crawl HTTP Status Code On Current Crawl No. of Inlinks On C…" at bounding box center [306, 73] width 113 height 43
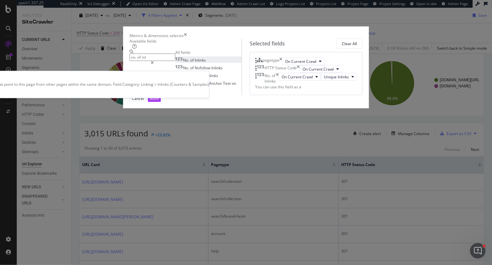
click at [175, 63] on div "No. of Inlinks" at bounding box center [190, 59] width 31 height 5
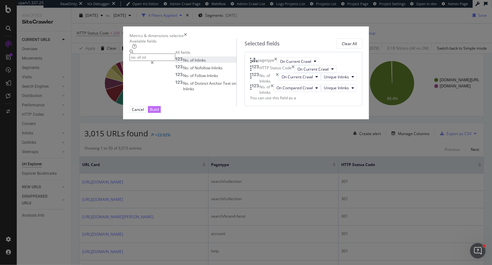
click at [159, 112] on div "Build" at bounding box center [154, 109] width 9 height 5
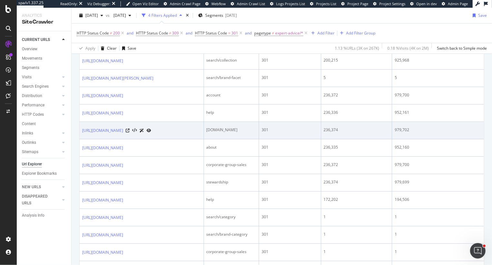
scroll to position [231, 0]
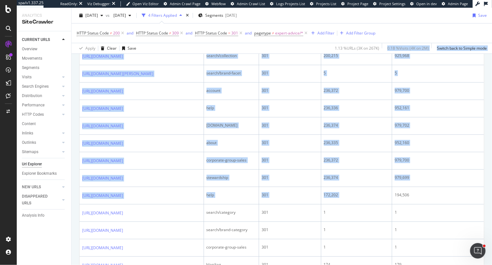
drag, startPoint x: 432, startPoint y: 191, endPoint x: 352, endPoint y: 52, distance: 160.2
click at [352, 52] on div "URL Explorer Main Crawl 2025 Sep. 12th vs 2025 Jul. 24th 4 Filters Applied Segm…" at bounding box center [282, 136] width 421 height 257
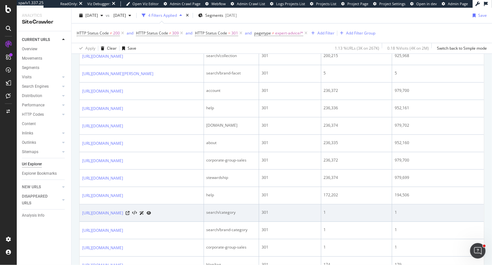
click at [383, 217] on td "1" at bounding box center [356, 212] width 71 height 17
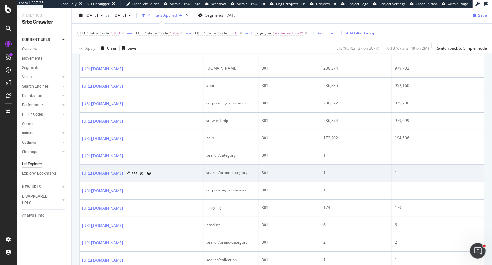
scroll to position [291, 0]
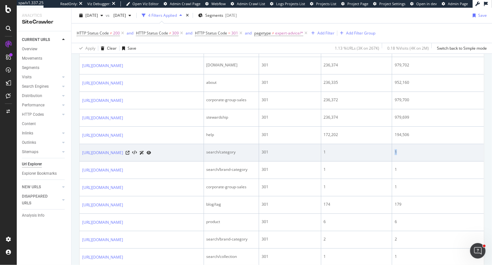
drag, startPoint x: 350, startPoint y: 151, endPoint x: 406, endPoint y: 155, distance: 56.3
click at [406, 155] on tr "https://www.rei.com/c/camping search/category 301 1 1" at bounding box center [282, 152] width 405 height 17
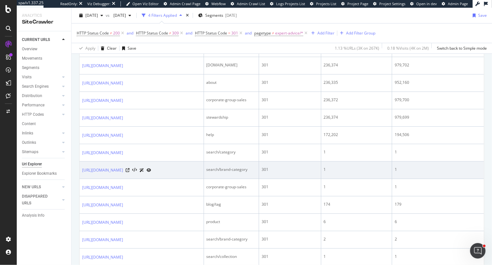
drag, startPoint x: 412, startPoint y: 170, endPoint x: 409, endPoint y: 175, distance: 6.3
click at [409, 170] on div "1" at bounding box center [438, 170] width 87 height 6
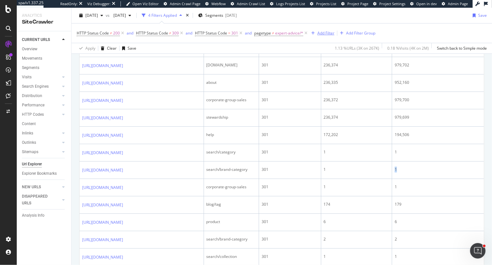
click at [325, 30] on div "Add Filter" at bounding box center [326, 32] width 17 height 5
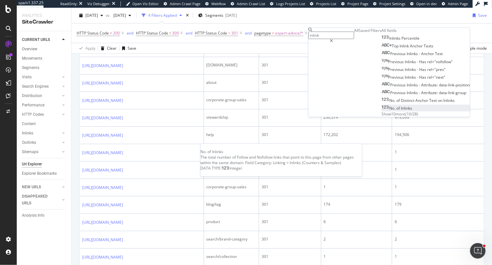
type input "inlink"
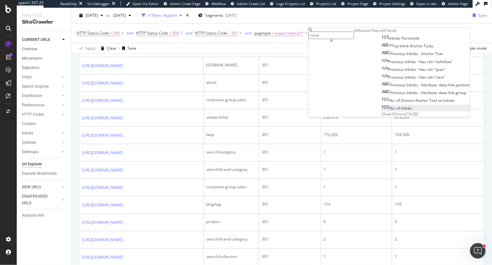
click at [382, 111] on div "No. of Inlinks" at bounding box center [397, 108] width 31 height 5
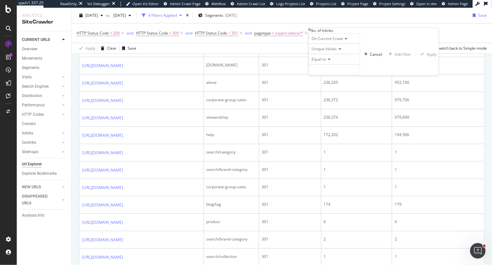
click at [323, 62] on span "Equal to" at bounding box center [319, 59] width 15 height 5
click at [328, 84] on span "Less than" at bounding box center [318, 81] width 17 height 5
click at [326, 75] on input "number" at bounding box center [335, 69] width 52 height 11
type input "100000"
click at [427, 57] on div "Apply" at bounding box center [432, 54] width 10 height 5
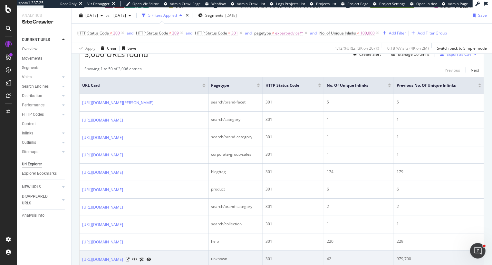
scroll to position [153, 0]
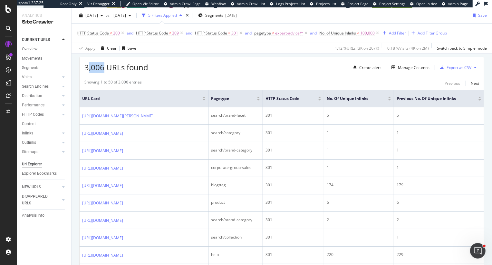
drag, startPoint x: 89, startPoint y: 66, endPoint x: 104, endPoint y: 66, distance: 15.5
click at [104, 66] on span "3,006 URLs found" at bounding box center [116, 67] width 64 height 11
click at [390, 99] on div at bounding box center [389, 100] width 3 height 2
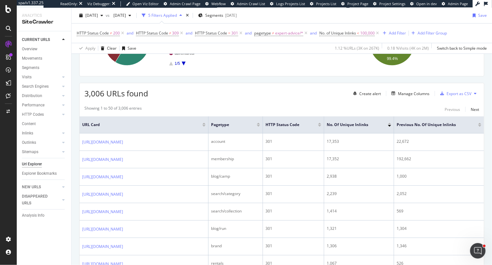
scroll to position [163, 0]
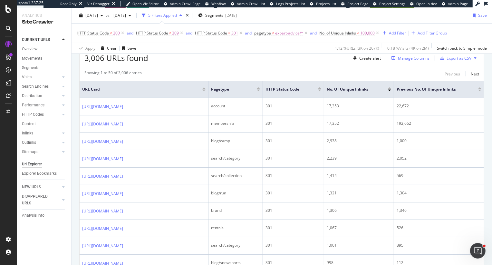
click at [409, 57] on div "Manage Columns" at bounding box center [414, 57] width 32 height 5
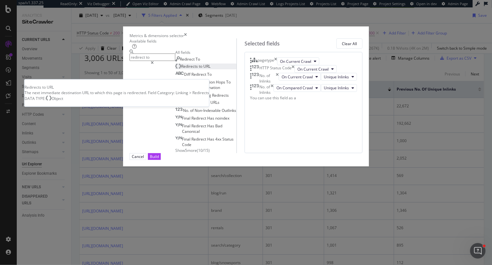
type input "redirect to"
click at [175, 69] on div "Redirects to URL" at bounding box center [192, 66] width 35 height 5
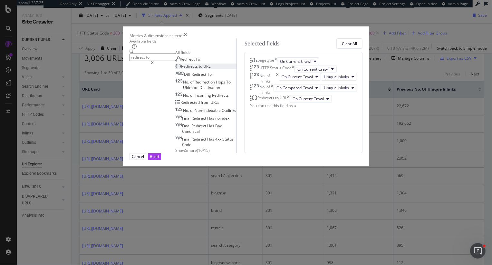
click at [175, 69] on div "Redirects to URL" at bounding box center [192, 66] width 35 height 5
click at [175, 62] on div "Redirect To" at bounding box center [187, 58] width 25 height 5
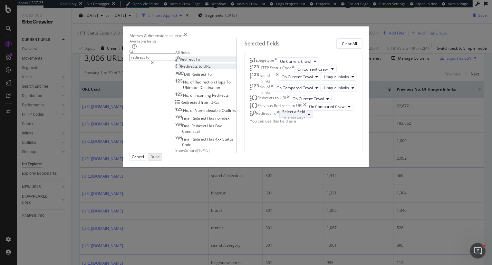
click at [285, 120] on div "Select a field (mandatory)" at bounding box center [293, 114] width 23 height 11
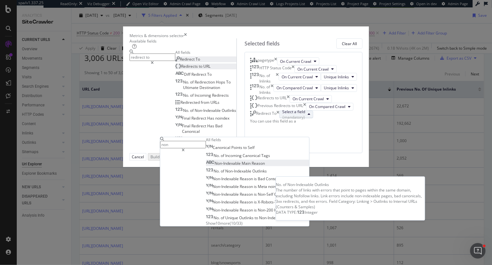
type input "non"
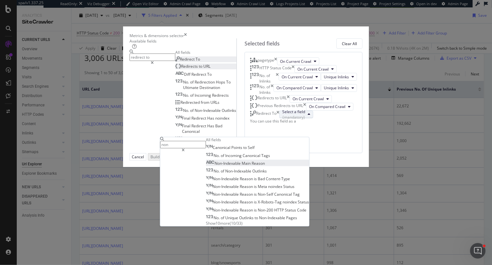
click at [242, 161] on span "Non-Indexable" at bounding box center [228, 163] width 27 height 5
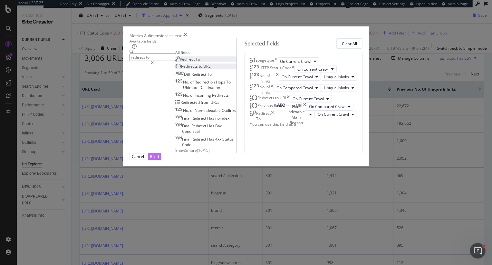
click at [159, 159] on div "Build" at bounding box center [154, 156] width 9 height 5
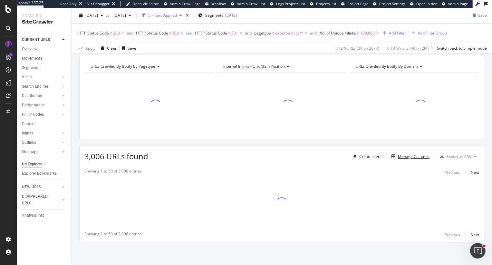
scroll to position [64, 0]
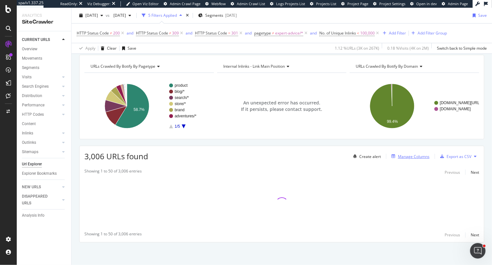
click at [419, 156] on div "Manage Columns" at bounding box center [414, 156] width 32 height 5
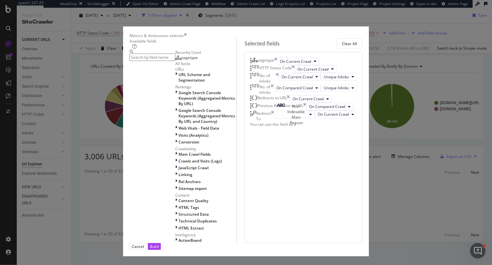
scroll to position [33, 0]
click at [306, 111] on icon "times" at bounding box center [304, 107] width 3 height 8
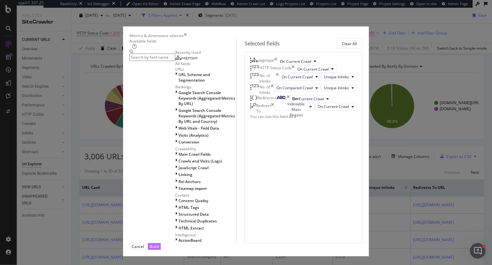
click at [159, 245] on div "Build" at bounding box center [154, 246] width 9 height 5
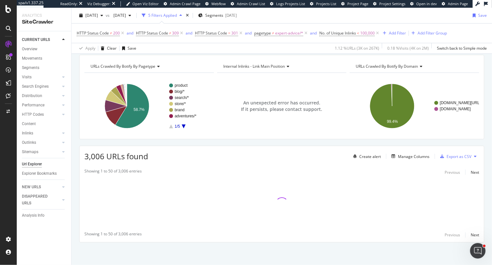
click at [272, 64] on span "Internal Inlinks - Link Main Position" at bounding box center [254, 66] width 62 height 5
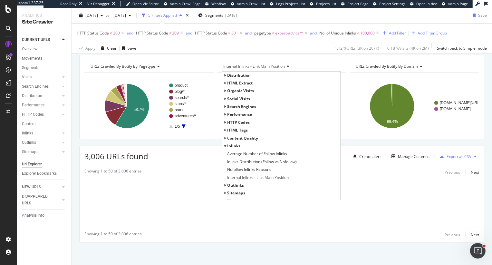
click at [235, 122] on span "HTTP Codes" at bounding box center [238, 122] width 23 height 5
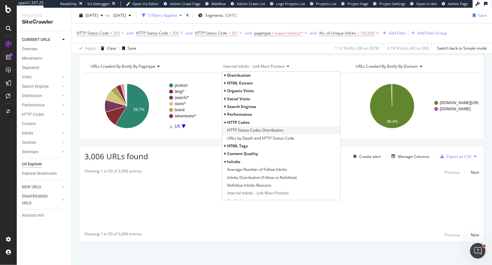
click at [246, 132] on span "HTTP Status Codes Distribution" at bounding box center [255, 130] width 56 height 6
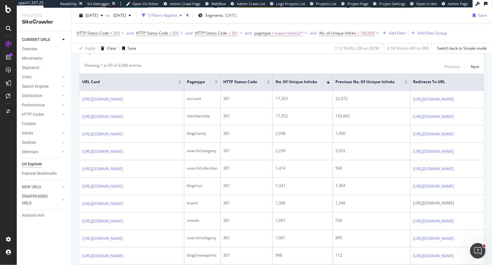
scroll to position [171, 0]
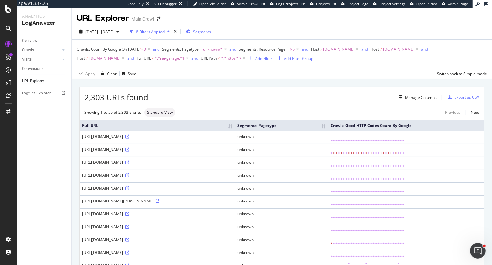
click at [211, 34] on span "Segments" at bounding box center [202, 31] width 18 height 5
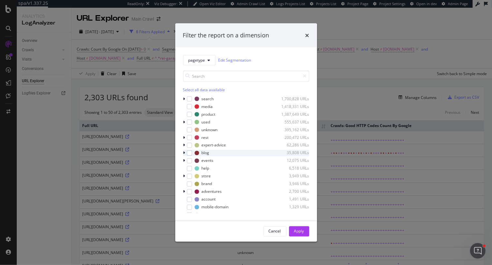
click at [184, 153] on icon "modal" at bounding box center [184, 153] width 2 height 4
click at [184, 153] on icon "modal" at bounding box center [184, 153] width 3 height 4
click at [204, 59] on span "pagetype" at bounding box center [197, 59] width 17 height 5
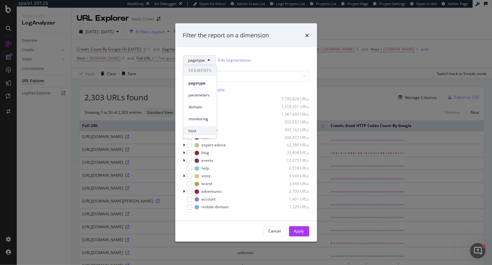
click at [193, 131] on span "host" at bounding box center [200, 131] width 23 height 6
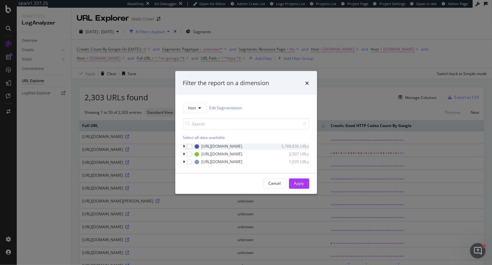
click at [185, 146] on icon "modal" at bounding box center [184, 146] width 2 height 4
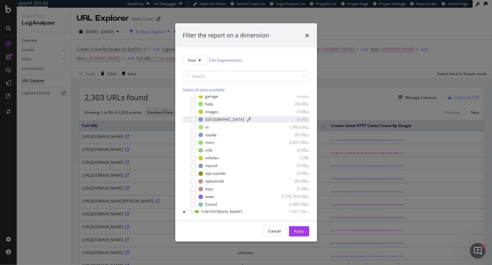
scroll to position [52, 0]
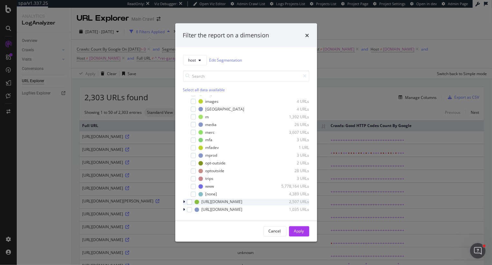
click at [184, 202] on icon "modal" at bounding box center [184, 202] width 2 height 4
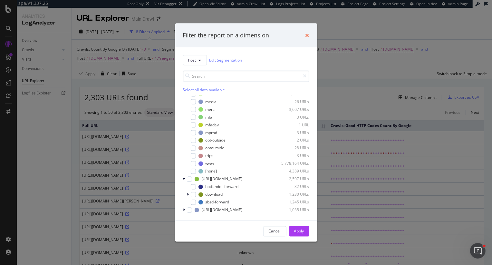
click at [306, 36] on icon "times" at bounding box center [308, 35] width 4 height 5
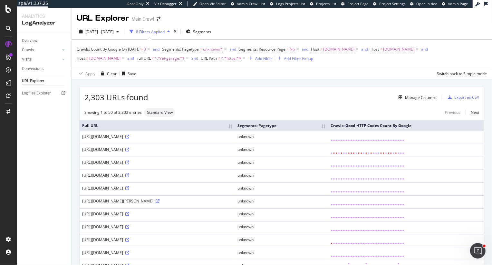
click at [389, 74] on div "Apply Clear Save Switch back to Simple mode" at bounding box center [282, 73] width 421 height 11
click at [88, 55] on span "≠" at bounding box center [87, 57] width 2 height 5
click at [392, 64] on span "Not equal to" at bounding box center [390, 64] width 22 height 5
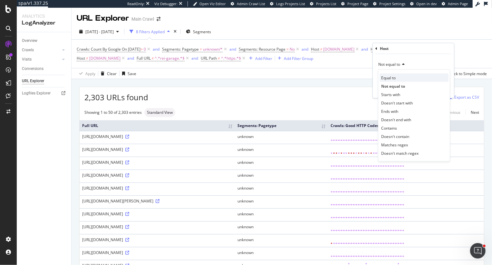
click at [390, 78] on span "Equal to" at bounding box center [388, 77] width 15 height 5
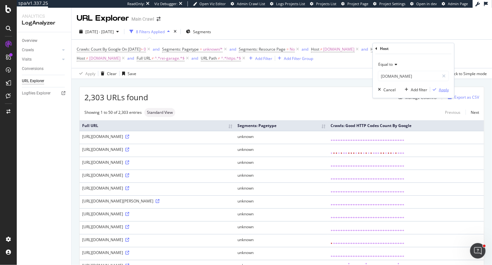
click at [442, 90] on div "Apply" at bounding box center [444, 89] width 10 height 5
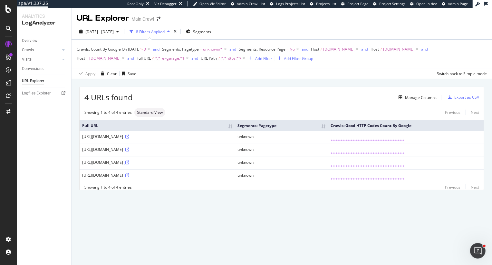
drag, startPoint x: 123, startPoint y: 136, endPoint x: 158, endPoint y: 163, distance: 44.6
click at [158, 163] on tbody "[URL][DOMAIN_NAME] unknown [URL][DOMAIN_NAME] unknown [URL][DOMAIN_NAME] unknow…" at bounding box center [282, 157] width 405 height 52
drag, startPoint x: 137, startPoint y: 173, endPoint x: 113, endPoint y: 137, distance: 43.4
click at [113, 137] on tbody "[URL][DOMAIN_NAME] unknown [URL][DOMAIN_NAME] unknown [URL][DOMAIN_NAME] unknow…" at bounding box center [282, 157] width 405 height 52
click at [154, 210] on div "4 URLs found Manage Columns Export as CSV Showing 1 to 4 of 4 entries Standard …" at bounding box center [282, 146] width 421 height 134
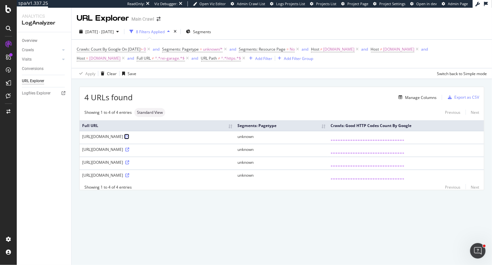
click at [129, 137] on icon at bounding box center [127, 137] width 4 height 4
click at [129, 152] on link at bounding box center [126, 149] width 5 height 5
click at [129, 161] on icon at bounding box center [127, 163] width 4 height 4
click at [129, 175] on icon at bounding box center [127, 175] width 4 height 4
click at [137, 59] on span "Full URL" at bounding box center [144, 57] width 14 height 5
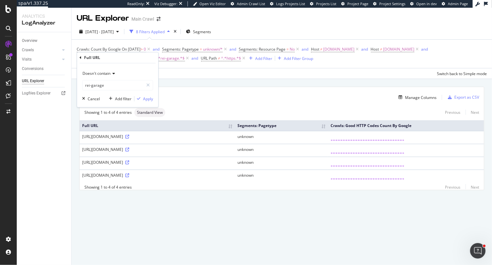
click at [94, 74] on span "Doesn't contain" at bounding box center [97, 73] width 28 height 5
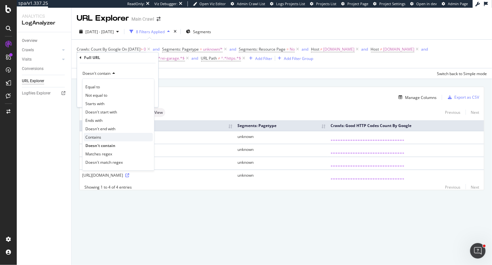
click at [104, 139] on div "Contains" at bounding box center [118, 137] width 69 height 8
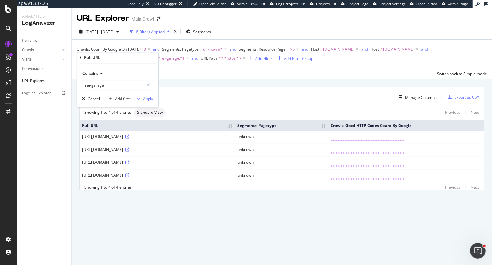
click at [143, 99] on div "Apply" at bounding box center [148, 98] width 10 height 5
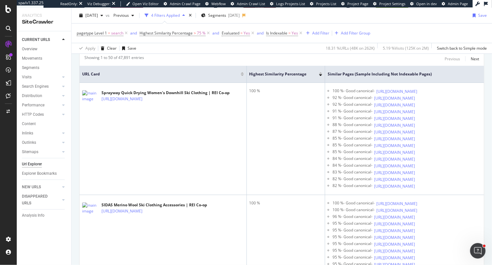
scroll to position [186, 0]
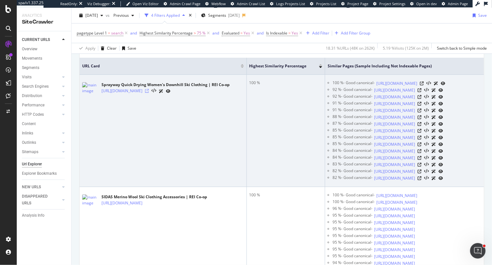
click at [149, 92] on icon at bounding box center [147, 91] width 4 height 4
click at [424, 85] on icon at bounding box center [422, 84] width 4 height 4
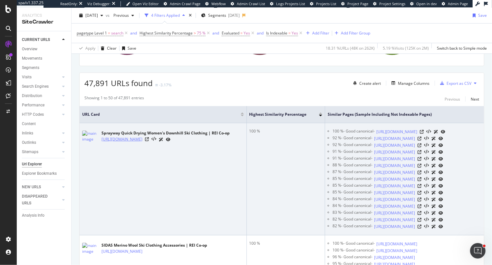
scroll to position [137, 0]
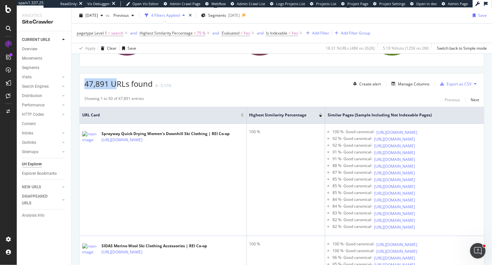
drag, startPoint x: 86, startPoint y: 84, endPoint x: 117, endPoint y: 84, distance: 31.3
click at [117, 84] on span "47,891 URLs found" at bounding box center [118, 83] width 68 height 11
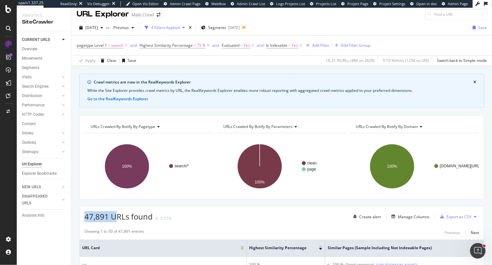
scroll to position [0, 0]
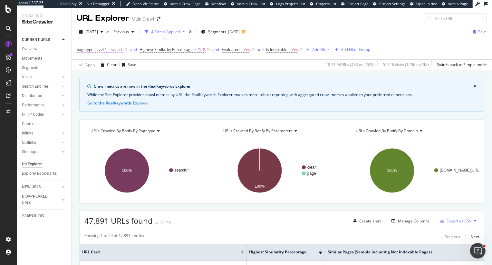
click at [114, 52] on span "search" at bounding box center [117, 49] width 12 height 9
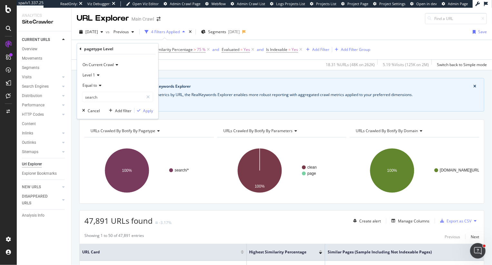
click at [114, 48] on div "pagetype Level" at bounding box center [118, 49] width 76 height 11
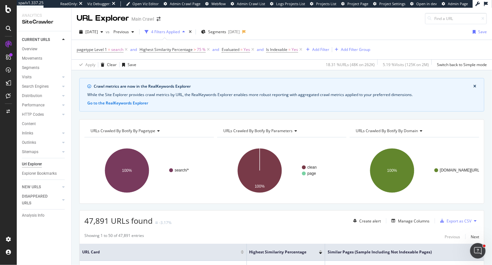
click at [226, 75] on div "Crawl metrics are now in the RealKeywords Explorer While the Site Explorer prov…" at bounding box center [282, 77] width 421 height 15
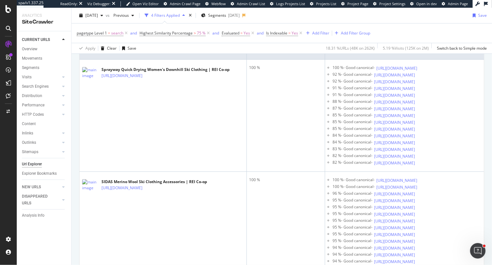
scroll to position [203, 0]
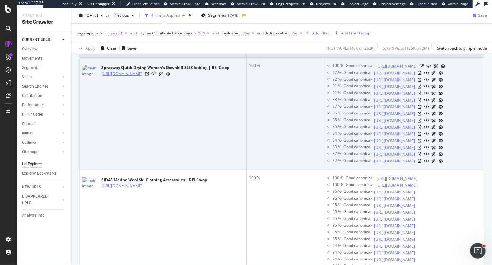
copy link "https://www.rei.com/b/sprayway/c/womens-downhill-ski-clothing/f/f-quick-drying"
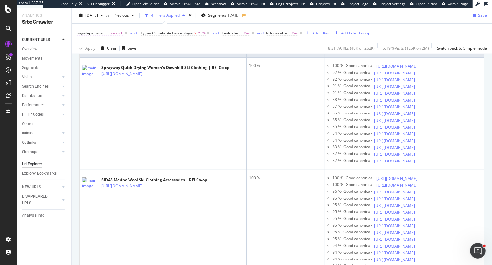
click at [115, 32] on span "search" at bounding box center [117, 33] width 12 height 9
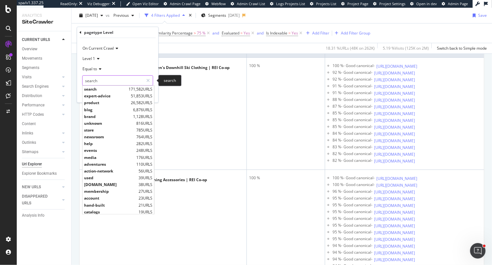
click at [108, 80] on input "search" at bounding box center [113, 80] width 61 height 10
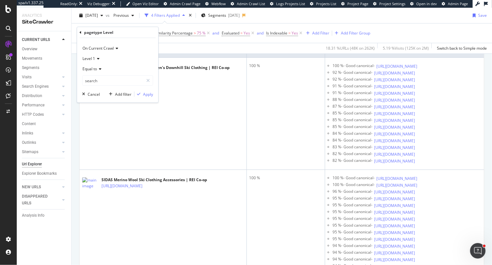
click at [93, 57] on span "Level 1" at bounding box center [89, 58] width 13 height 5
click at [99, 79] on div "Level 2" at bounding box center [118, 80] width 69 height 8
click at [104, 80] on input "search" at bounding box center [113, 80] width 61 height 10
click at [90, 67] on span "Equal to" at bounding box center [90, 68] width 15 height 5
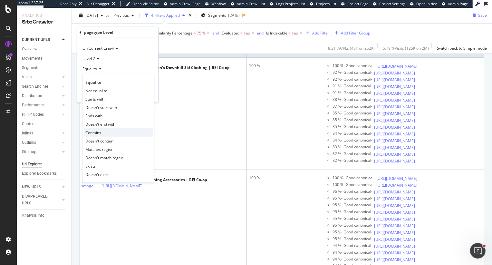
click at [96, 132] on span "Contains" at bounding box center [93, 132] width 16 height 5
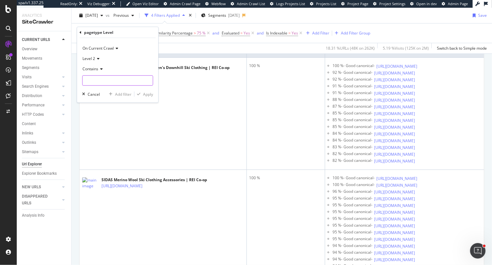
click at [97, 78] on input "text" at bounding box center [118, 80] width 70 height 10
type input "brand"
click at [148, 93] on div "Apply" at bounding box center [148, 93] width 10 height 5
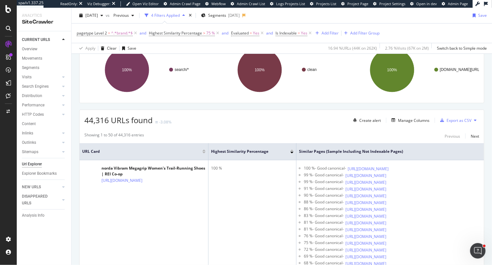
scroll to position [99, 0]
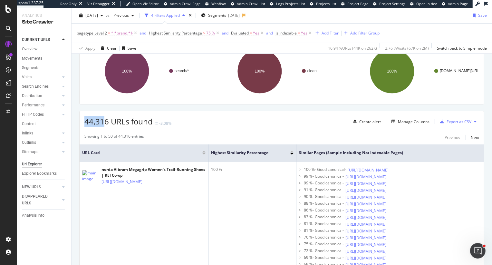
drag, startPoint x: 85, startPoint y: 119, endPoint x: 101, endPoint y: 118, distance: 16.1
click at [102, 119] on span "44,316 URLs found" at bounding box center [118, 121] width 68 height 11
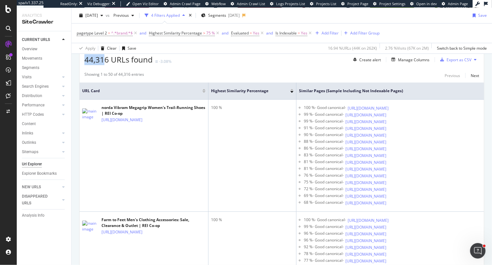
scroll to position [161, 0]
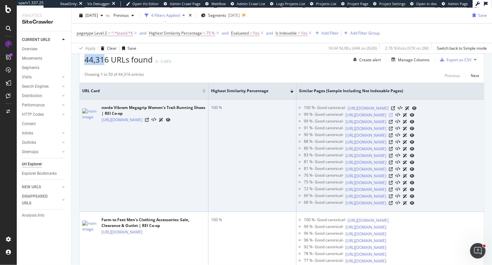
click at [393, 117] on icon at bounding box center [391, 115] width 4 height 4
click at [395, 110] on icon at bounding box center [393, 108] width 4 height 4
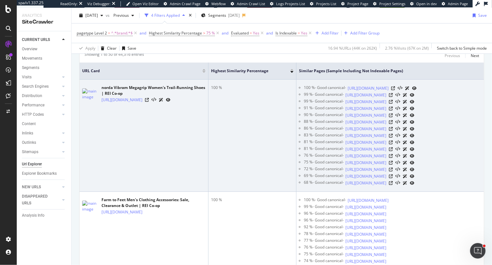
scroll to position [187, 0]
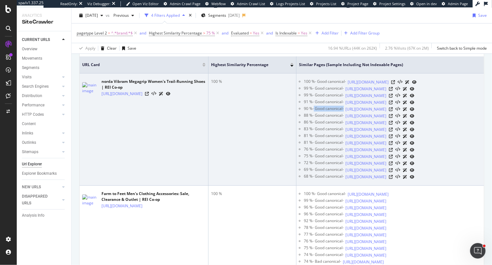
drag, startPoint x: 314, startPoint y: 132, endPoint x: 344, endPoint y: 134, distance: 30.1
click at [344, 113] on div "90 % - Good canonical -" at bounding box center [324, 109] width 40 height 7
click at [273, 126] on td "100 %" at bounding box center [253, 130] width 88 height 112
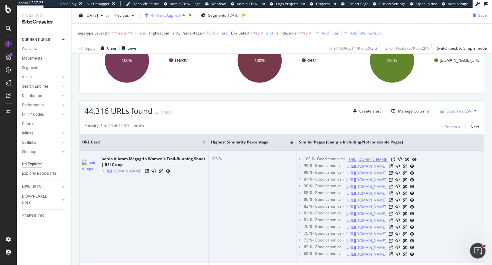
scroll to position [95, 0]
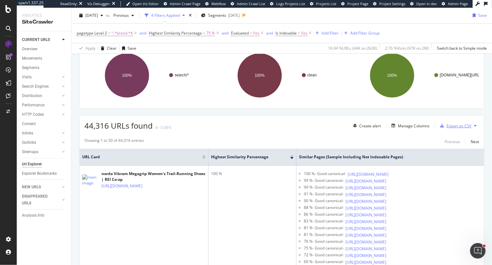
click at [461, 126] on div "Export as CSV" at bounding box center [459, 125] width 25 height 5
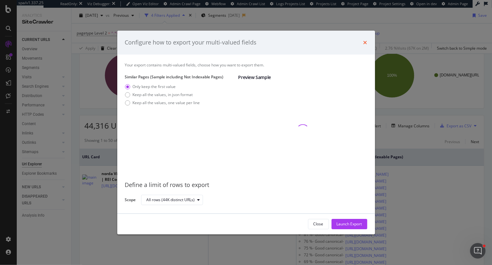
click at [364, 42] on icon "times" at bounding box center [366, 42] width 4 height 5
